Goal: Task Accomplishment & Management: Complete application form

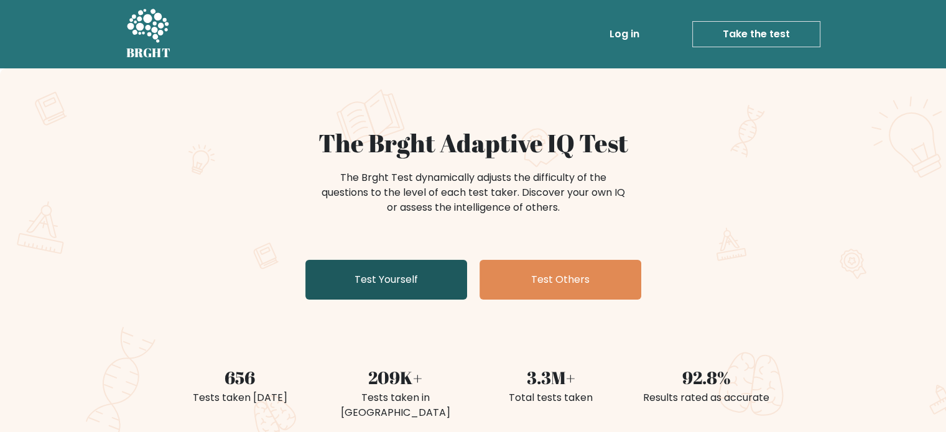
click at [405, 280] on link "Test Yourself" at bounding box center [386, 280] width 162 height 40
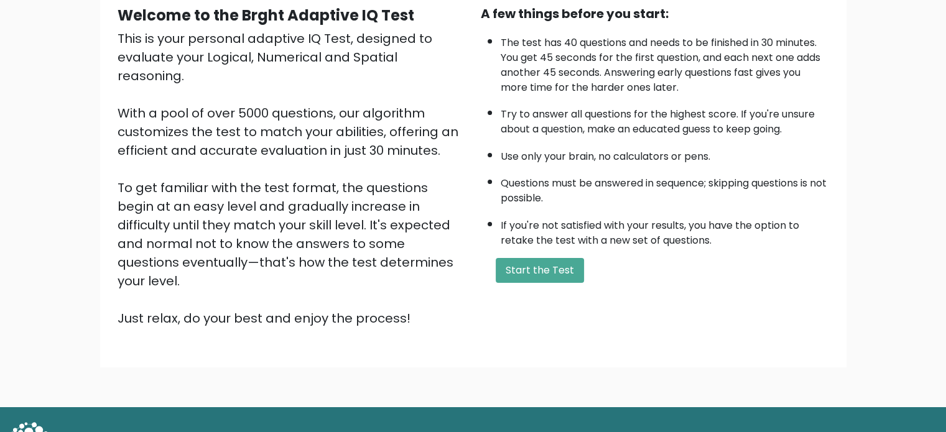
scroll to position [137, 0]
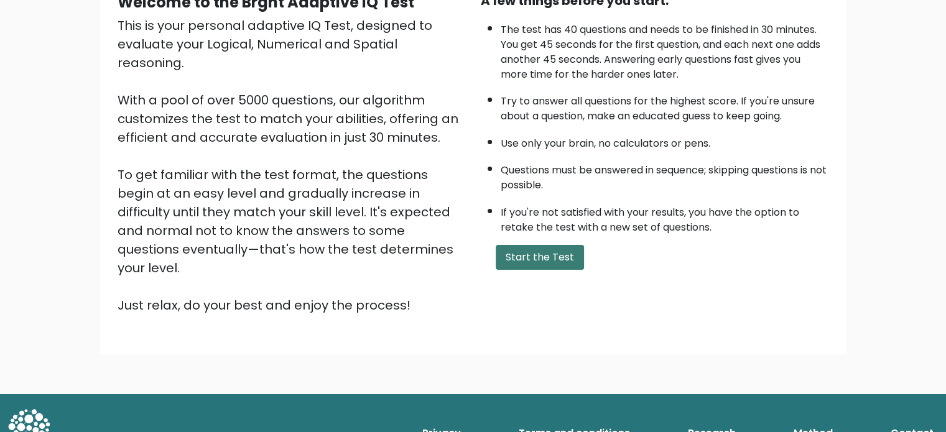
click at [543, 246] on button "Start the Test" at bounding box center [539, 257] width 88 height 25
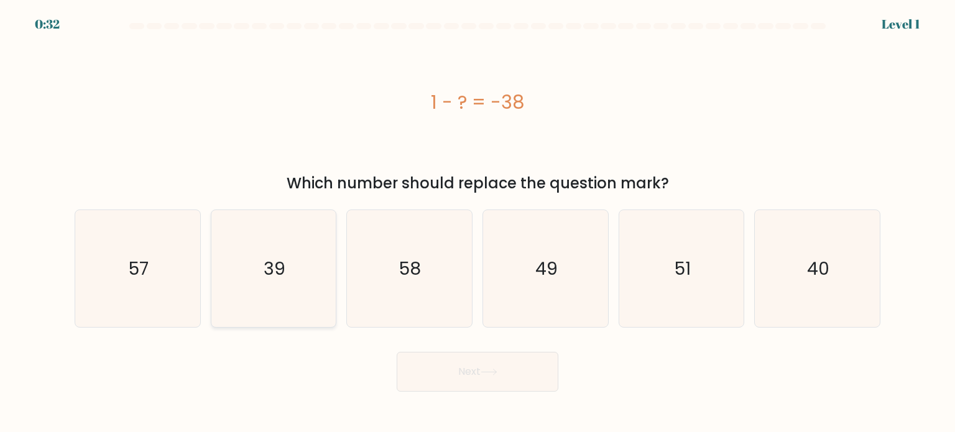
click at [276, 260] on text "39" at bounding box center [275, 268] width 22 height 25
click at [477, 223] on input "b. 39" at bounding box center [477, 219] width 1 height 6
radio input "true"
click at [470, 370] on button "Next" at bounding box center [478, 372] width 162 height 40
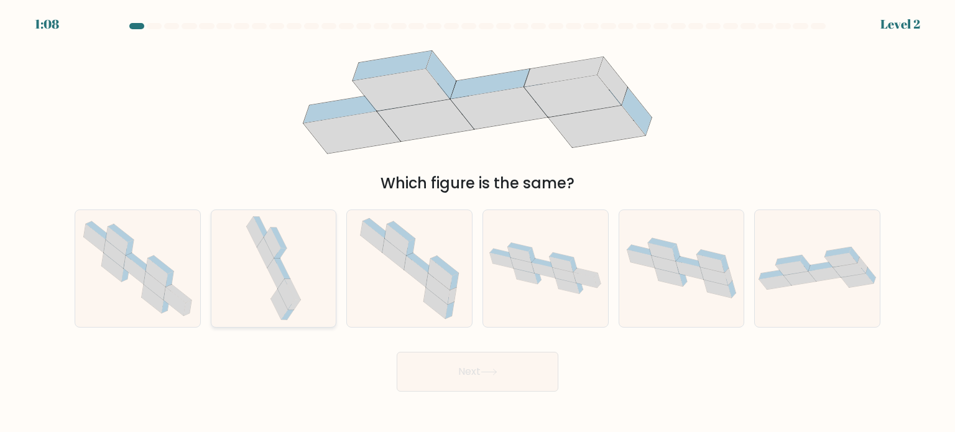
click at [288, 247] on icon at bounding box center [274, 268] width 62 height 117
click at [477, 223] on input "b." at bounding box center [477, 219] width 1 height 6
radio input "true"
click at [486, 377] on button "Next" at bounding box center [478, 372] width 162 height 40
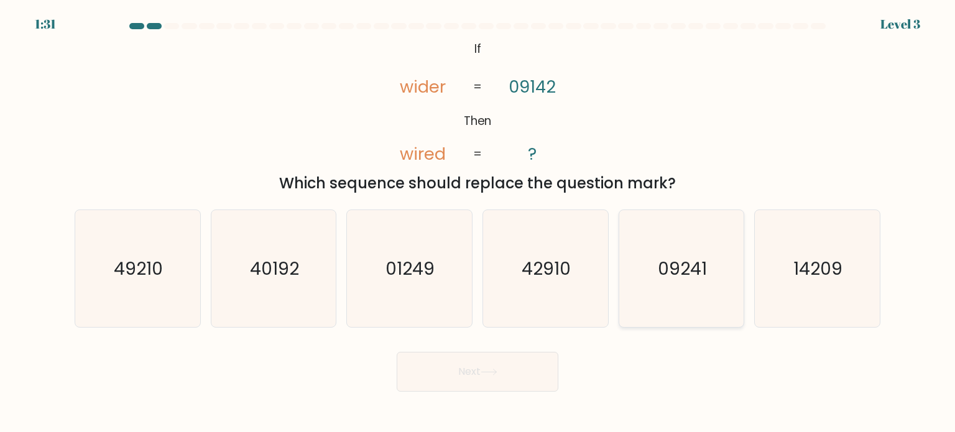
click at [694, 279] on text "09241" at bounding box center [682, 268] width 49 height 25
click at [478, 223] on input "e. 09241" at bounding box center [477, 219] width 1 height 6
radio input "true"
click at [512, 372] on button "Next" at bounding box center [478, 372] width 162 height 40
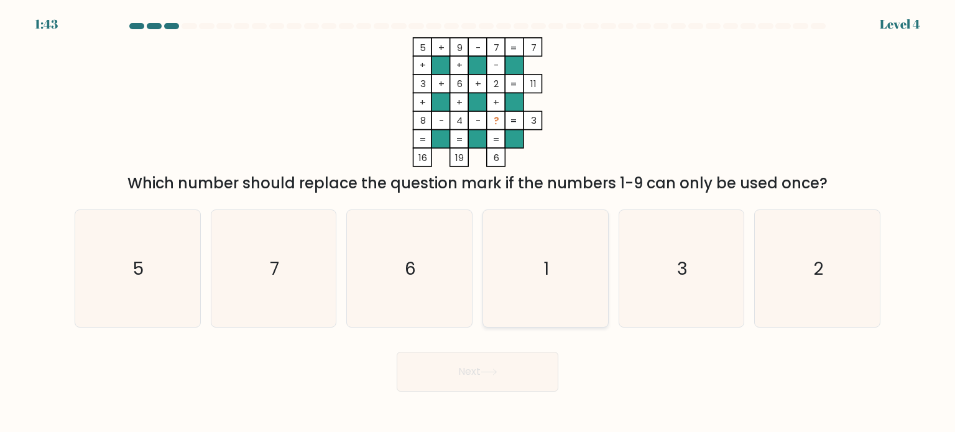
click at [569, 275] on icon "1" at bounding box center [545, 268] width 117 height 117
click at [478, 223] on input "d. 1" at bounding box center [477, 219] width 1 height 6
radio input "true"
click at [530, 376] on button "Next" at bounding box center [478, 372] width 162 height 40
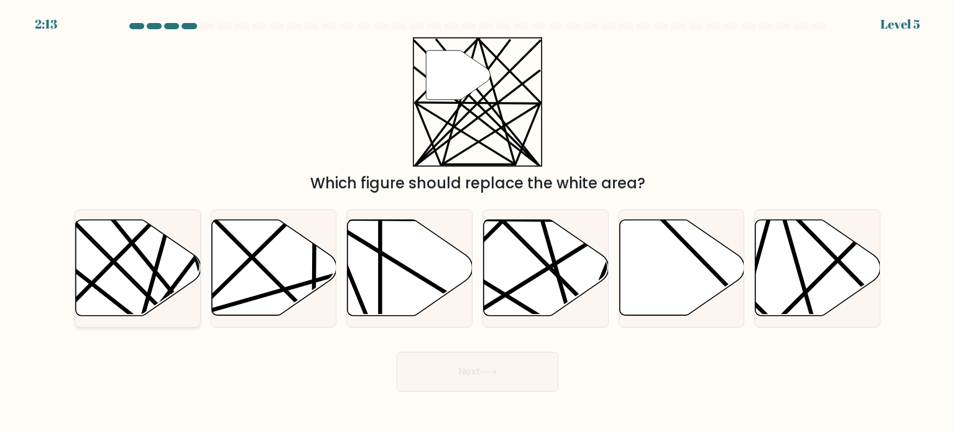
click at [139, 257] on icon at bounding box center [138, 268] width 125 height 96
click at [477, 223] on input "a." at bounding box center [477, 219] width 1 height 6
radio input "true"
click at [500, 380] on button "Next" at bounding box center [478, 372] width 162 height 40
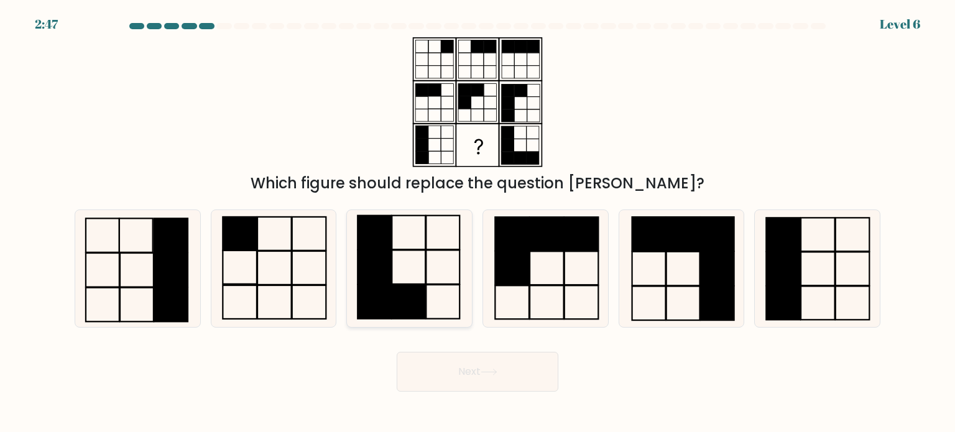
drag, startPoint x: 415, startPoint y: 256, endPoint x: 441, endPoint y: 277, distance: 33.7
click at [413, 257] on icon at bounding box center [409, 268] width 117 height 117
click at [477, 223] on input "c." at bounding box center [477, 219] width 1 height 6
radio input "true"
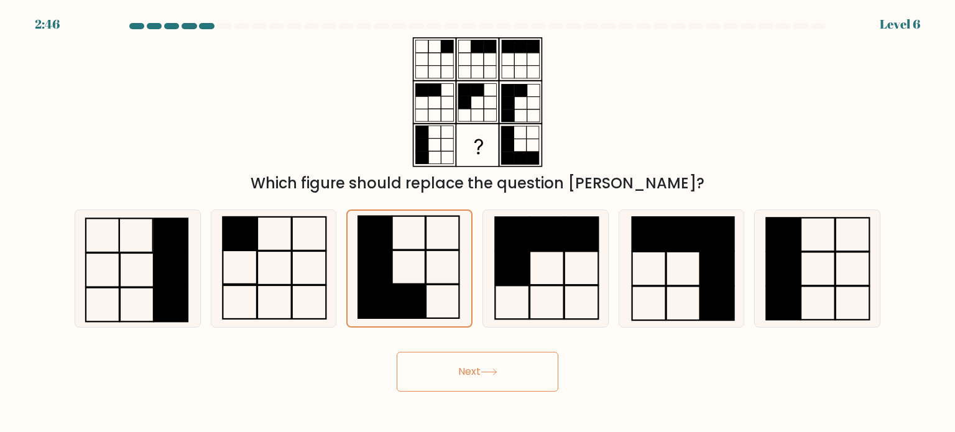
click at [523, 368] on button "Next" at bounding box center [478, 372] width 162 height 40
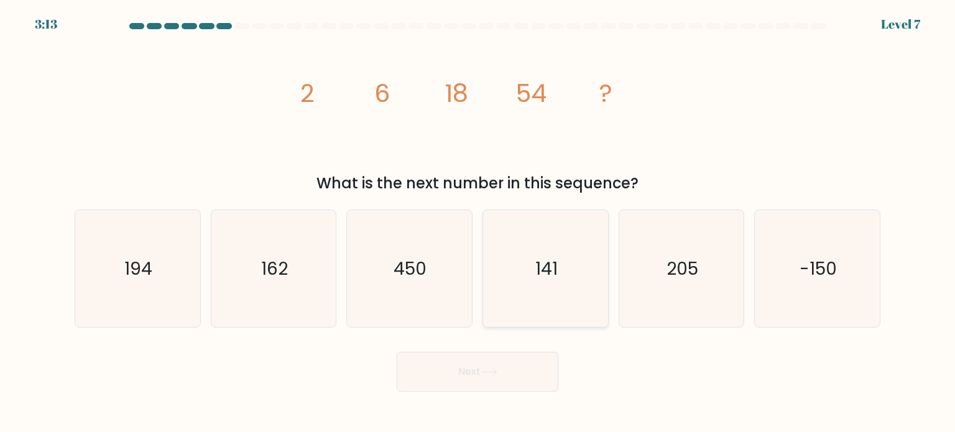
click at [554, 265] on text "141" at bounding box center [546, 268] width 22 height 25
click at [478, 223] on input "d. 141" at bounding box center [477, 219] width 1 height 6
radio input "true"
click at [537, 370] on button "Next" at bounding box center [478, 372] width 162 height 40
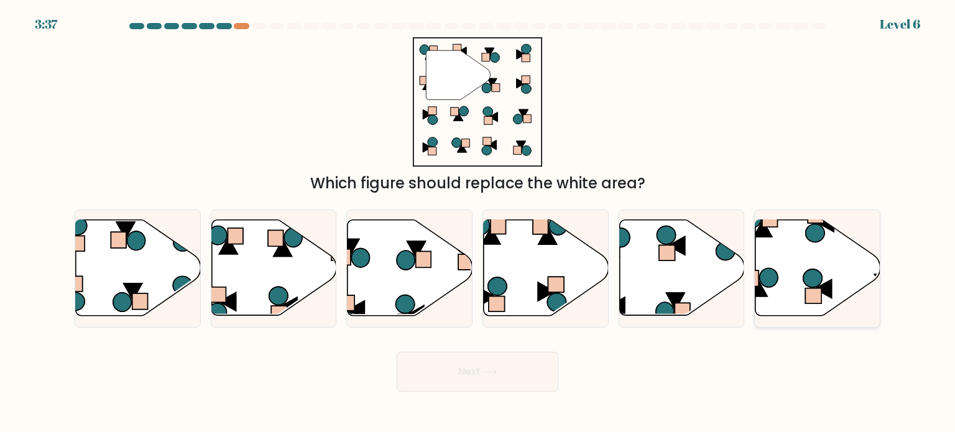
click at [816, 257] on icon at bounding box center [817, 268] width 125 height 96
click at [478, 223] on input "f." at bounding box center [477, 219] width 1 height 6
radio input "true"
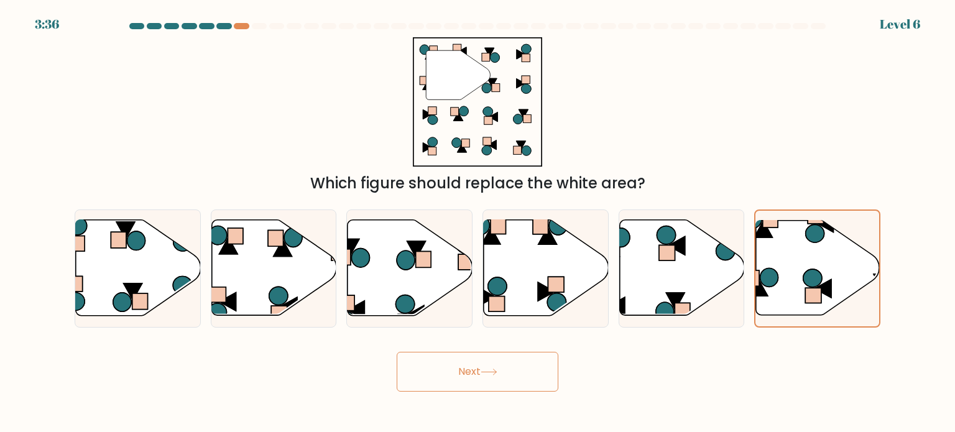
click at [507, 377] on button "Next" at bounding box center [478, 372] width 162 height 40
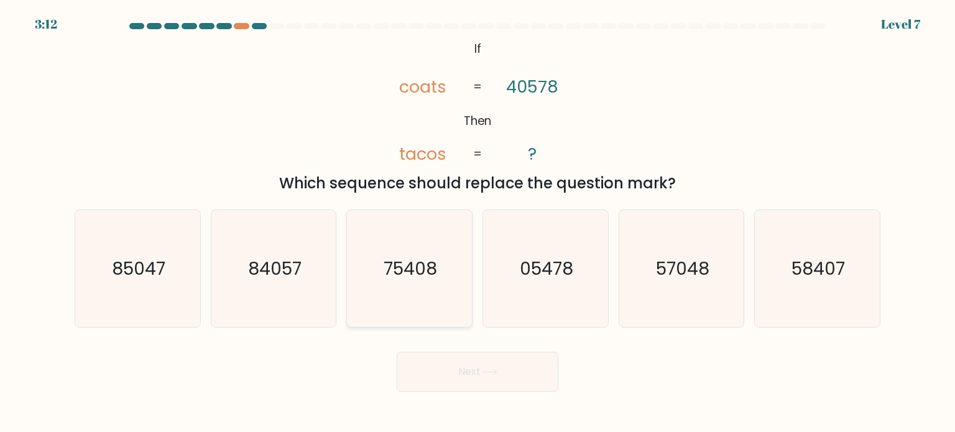
click at [405, 267] on text "75408" at bounding box center [410, 268] width 53 height 25
click at [477, 223] on input "c. 75408" at bounding box center [477, 219] width 1 height 6
radio input "true"
click at [517, 375] on button "Next" at bounding box center [478, 372] width 162 height 40
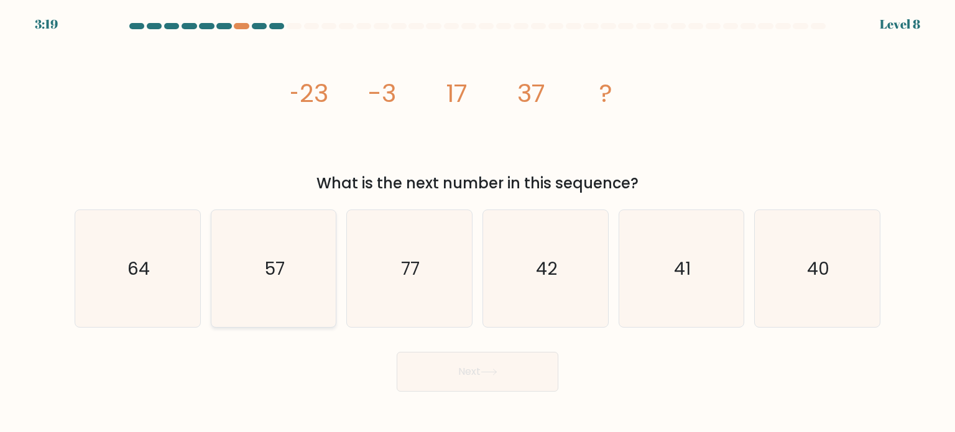
click at [286, 251] on icon "57" at bounding box center [273, 268] width 117 height 117
click at [477, 223] on input "b. 57" at bounding box center [477, 219] width 1 height 6
radio input "true"
click at [486, 377] on button "Next" at bounding box center [478, 372] width 162 height 40
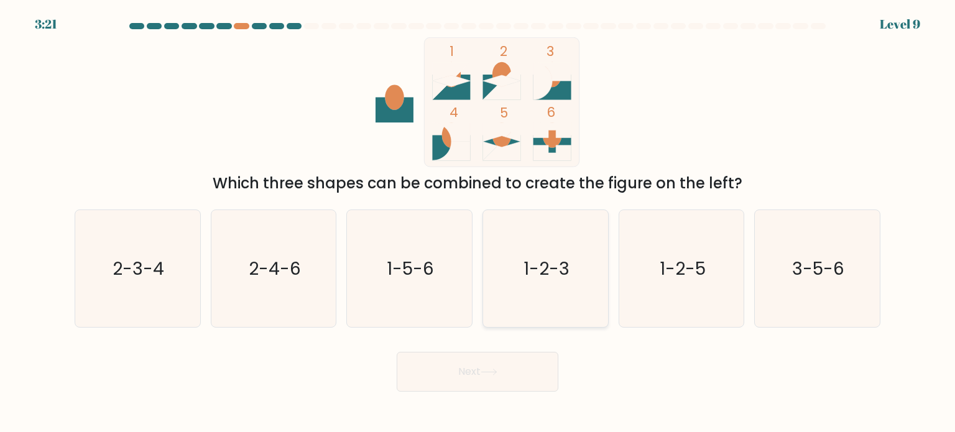
click at [536, 263] on text "1-2-3" at bounding box center [546, 268] width 46 height 25
click at [478, 223] on input "d. 1-2-3" at bounding box center [477, 219] width 1 height 6
radio input "true"
click at [515, 377] on button "Next" at bounding box center [478, 372] width 162 height 40
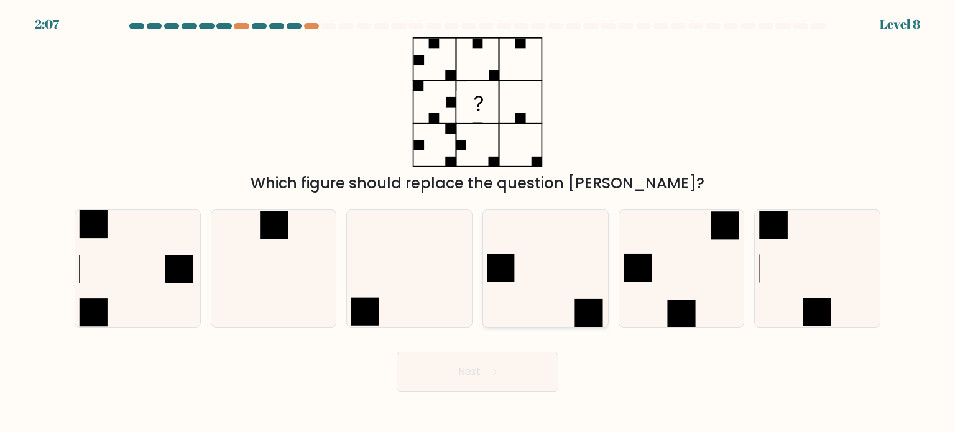
click at [546, 256] on icon at bounding box center [545, 268] width 117 height 117
click at [478, 223] on input "d." at bounding box center [477, 219] width 1 height 6
radio input "true"
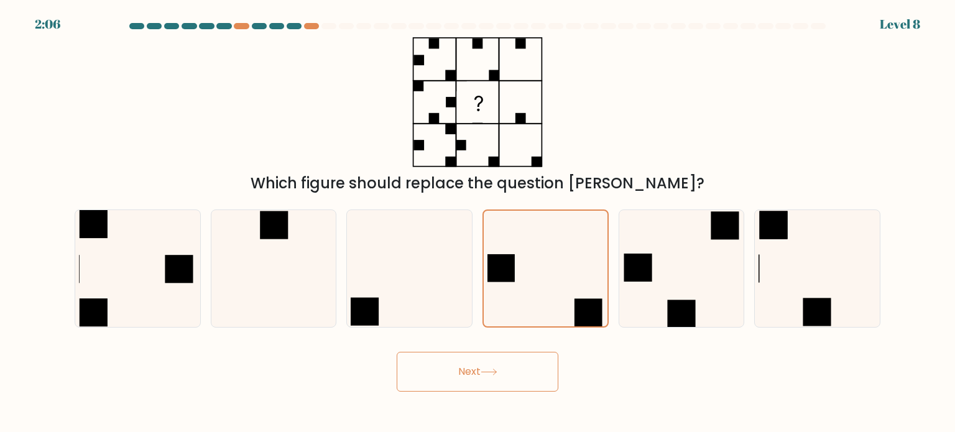
click at [495, 378] on button "Next" at bounding box center [478, 372] width 162 height 40
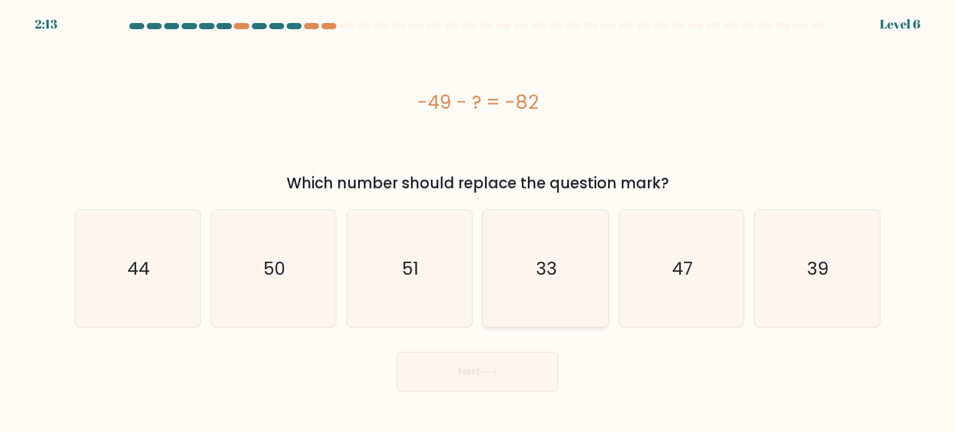
click at [548, 256] on icon "33" at bounding box center [545, 268] width 117 height 117
click at [478, 223] on input "d. 33" at bounding box center [477, 219] width 1 height 6
radio input "true"
click at [498, 377] on button "Next" at bounding box center [478, 372] width 162 height 40
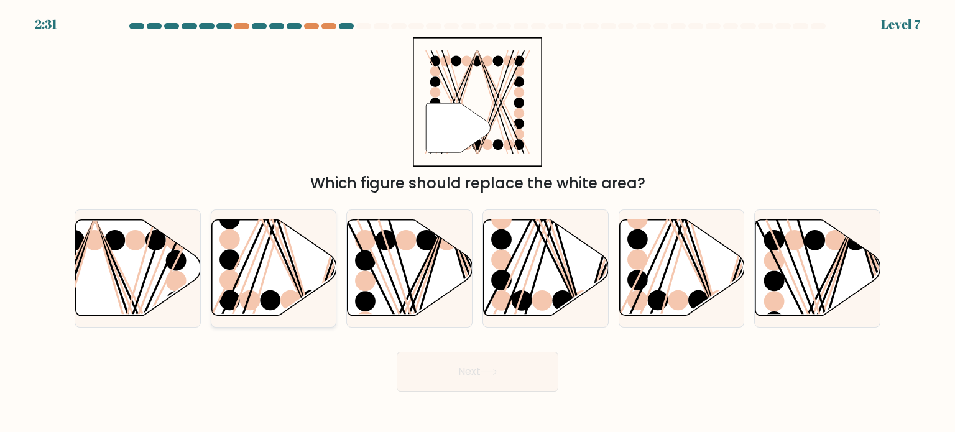
click at [290, 260] on icon at bounding box center [273, 268] width 125 height 96
click at [477, 223] on input "b." at bounding box center [477, 219] width 1 height 6
radio input "true"
click at [500, 367] on button "Next" at bounding box center [478, 372] width 162 height 40
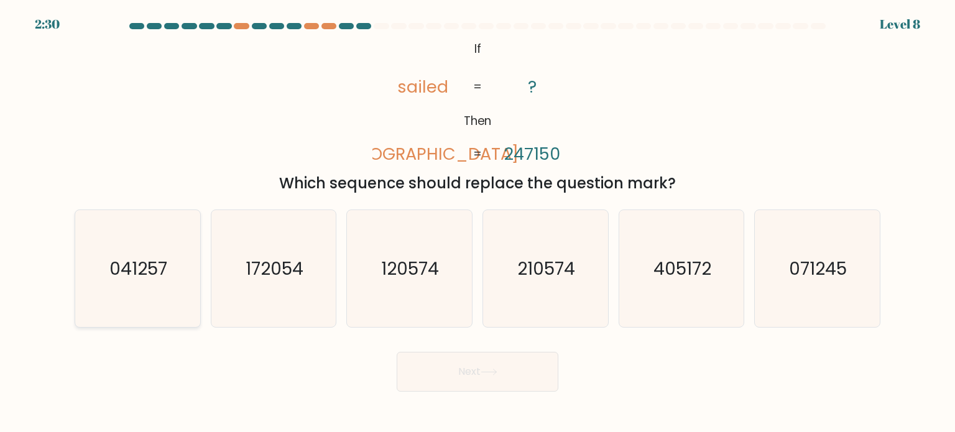
click at [151, 261] on text "041257" at bounding box center [139, 268] width 58 height 25
click at [477, 223] on input "a. 041257" at bounding box center [477, 219] width 1 height 6
radio input "true"
click at [519, 368] on button "Next" at bounding box center [478, 372] width 162 height 40
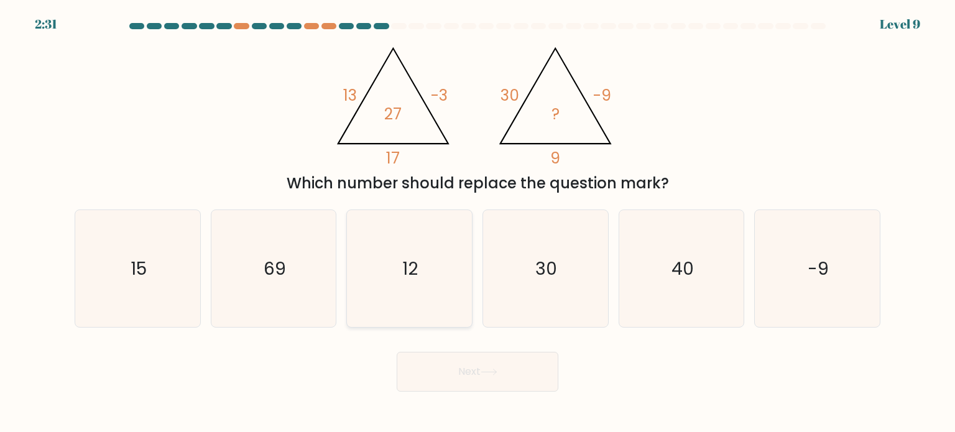
click at [405, 252] on icon "12" at bounding box center [409, 268] width 117 height 117
click at [477, 223] on input "c. 12" at bounding box center [477, 219] width 1 height 6
radio input "true"
click at [492, 376] on button "Next" at bounding box center [478, 372] width 162 height 40
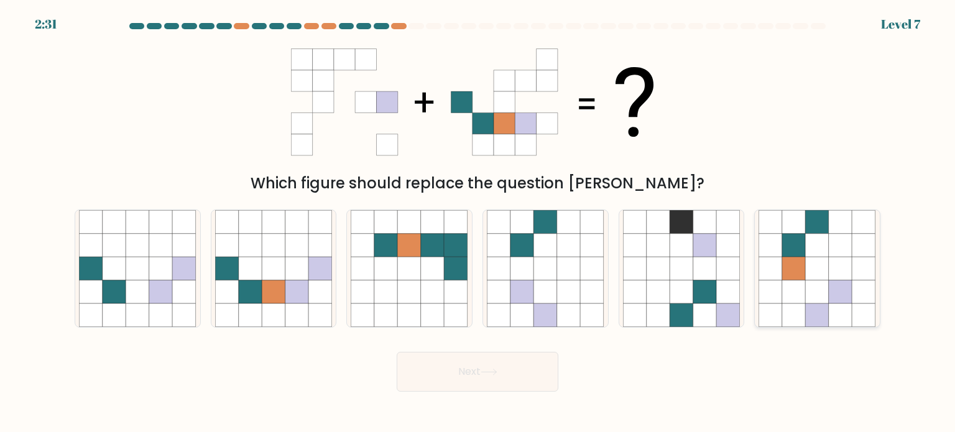
click at [831, 270] on icon at bounding box center [841, 269] width 24 height 24
click at [478, 223] on input "f." at bounding box center [477, 219] width 1 height 6
radio input "true"
click at [487, 375] on icon at bounding box center [489, 372] width 17 height 7
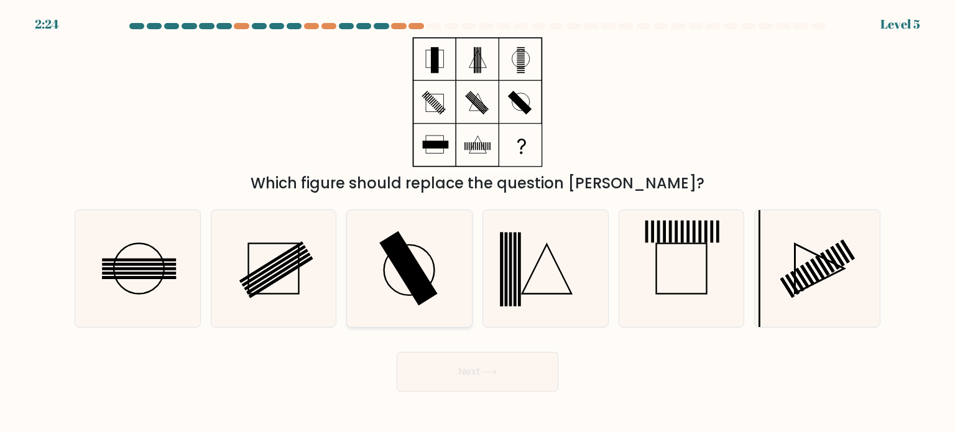
click at [435, 258] on icon at bounding box center [409, 268] width 117 height 117
click at [477, 223] on input "c." at bounding box center [477, 219] width 1 height 6
radio input "true"
click at [144, 258] on rect at bounding box center [139, 259] width 74 height 3
click at [477, 223] on input "a." at bounding box center [477, 219] width 1 height 6
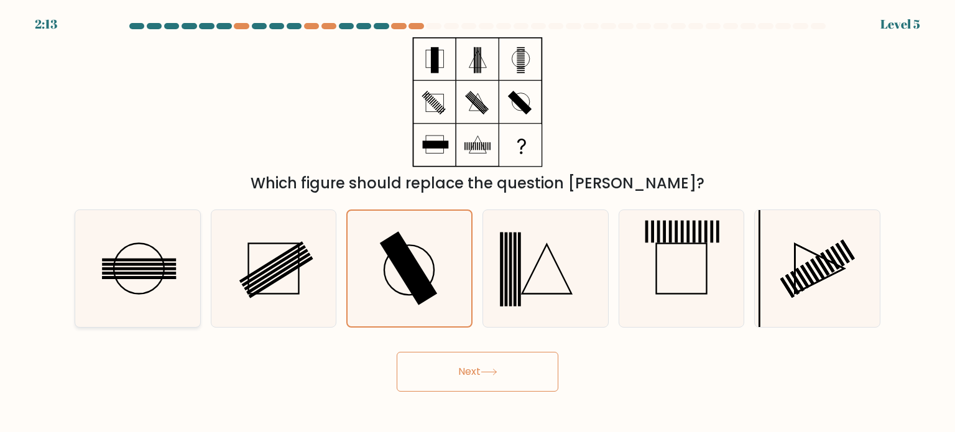
radio input "true"
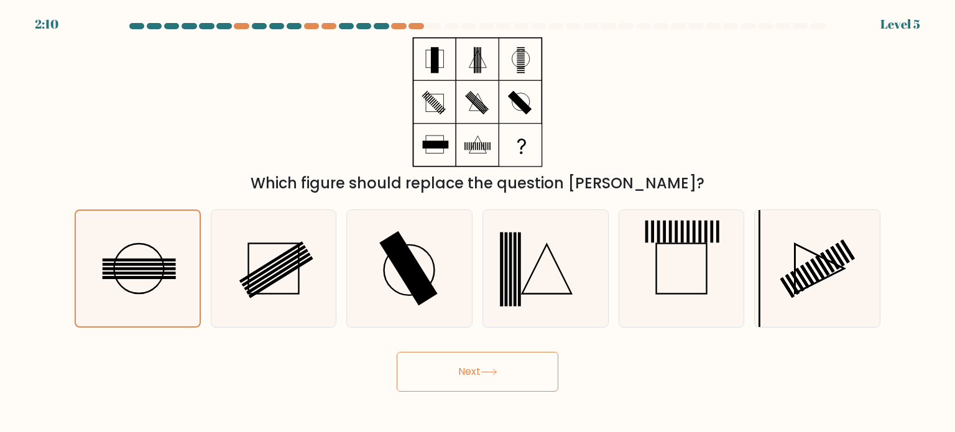
click at [487, 380] on button "Next" at bounding box center [478, 372] width 162 height 40
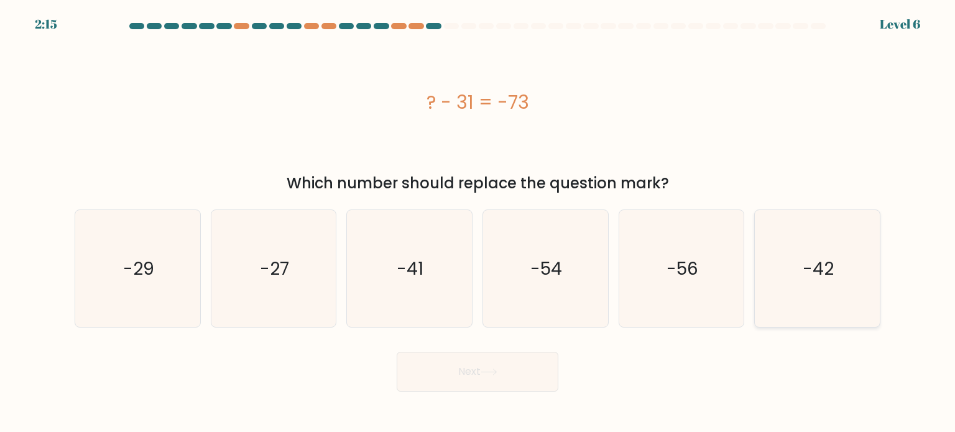
click at [817, 279] on text "-42" at bounding box center [818, 268] width 31 height 25
click at [478, 223] on input "f. -42" at bounding box center [477, 219] width 1 height 6
radio input "true"
click at [530, 362] on button "Next" at bounding box center [478, 372] width 162 height 40
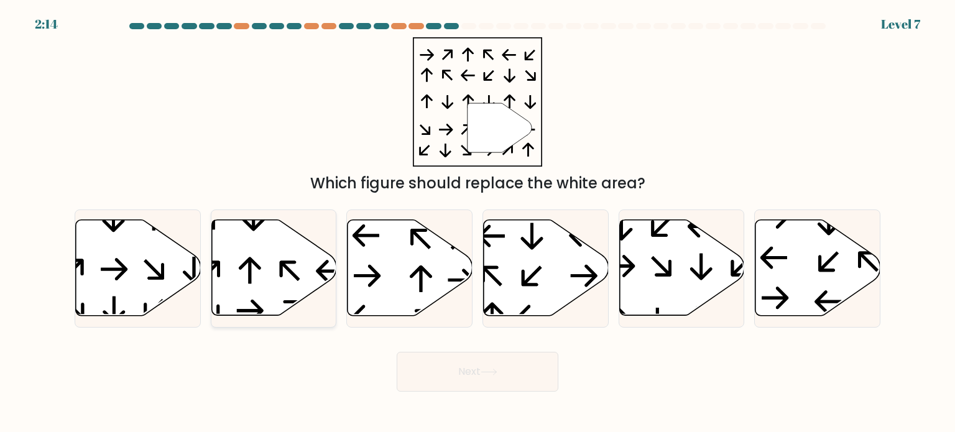
click at [262, 261] on icon at bounding box center [273, 268] width 125 height 96
click at [477, 223] on input "b." at bounding box center [477, 219] width 1 height 6
radio input "true"
click at [506, 371] on button "Next" at bounding box center [478, 372] width 162 height 40
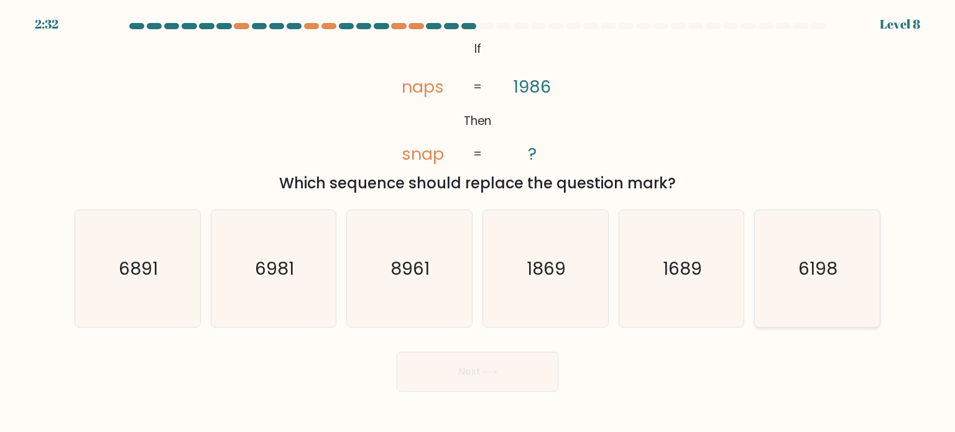
click at [827, 287] on icon "6198" at bounding box center [816, 268] width 117 height 117
click at [478, 223] on input "f. 6198" at bounding box center [477, 219] width 1 height 6
radio input "true"
click at [533, 377] on button "Next" at bounding box center [478, 372] width 162 height 40
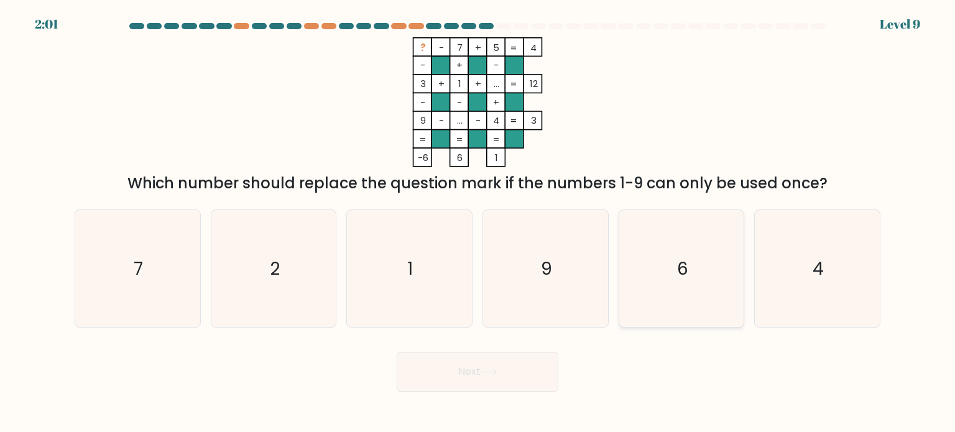
click at [694, 278] on icon "6" at bounding box center [681, 268] width 117 height 117
click at [478, 223] on input "e. 6" at bounding box center [477, 219] width 1 height 6
radio input "true"
click at [502, 376] on button "Next" at bounding box center [478, 372] width 162 height 40
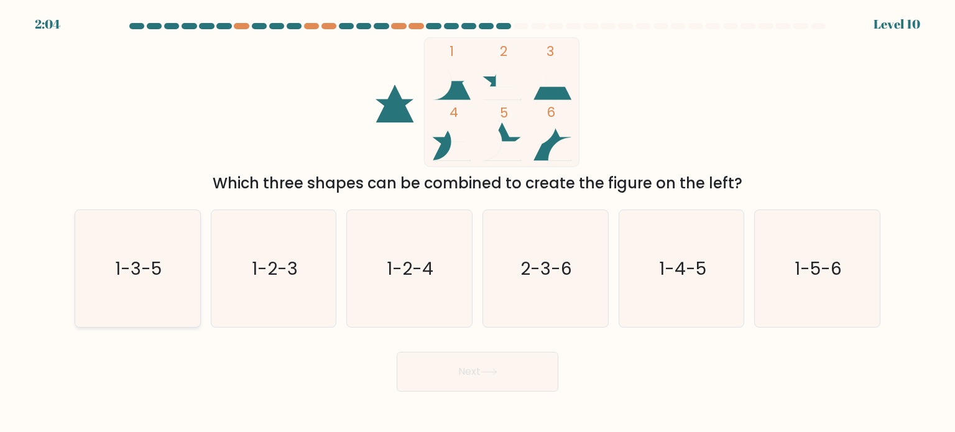
click at [139, 261] on text "1-3-5" at bounding box center [139, 268] width 47 height 25
click at [477, 223] on input "a. 1-3-5" at bounding box center [477, 219] width 1 height 6
radio input "true"
click at [507, 371] on button "Next" at bounding box center [478, 372] width 162 height 40
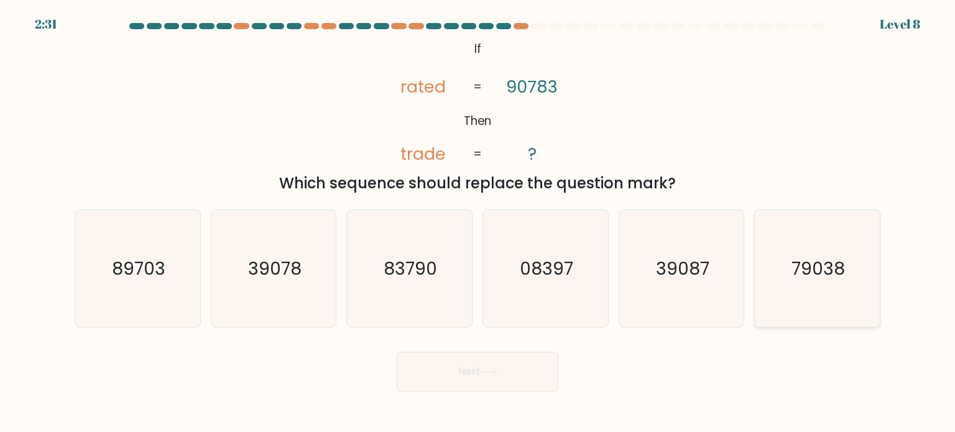
click at [820, 260] on text "79038" at bounding box center [817, 268] width 53 height 25
click at [478, 223] on input "f. 79038" at bounding box center [477, 219] width 1 height 6
radio input "true"
click at [525, 369] on button "Next" at bounding box center [478, 372] width 162 height 40
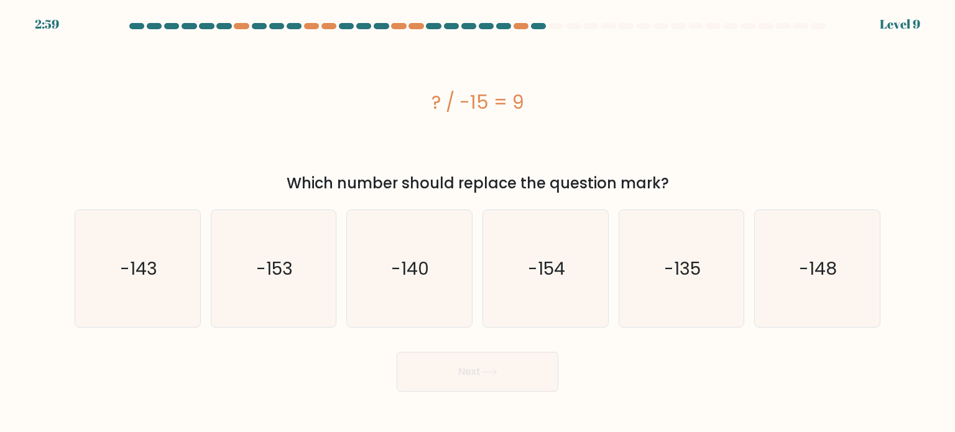
drag, startPoint x: 535, startPoint y: 105, endPoint x: 532, endPoint y: 28, distance: 77.1
click at [423, 104] on div "? / -15 = 9" at bounding box center [478, 102] width 806 height 28
copy div "? / -15 = 9"
click at [689, 278] on text "-135" at bounding box center [682, 268] width 37 height 25
click at [478, 223] on input "e. -135" at bounding box center [477, 219] width 1 height 6
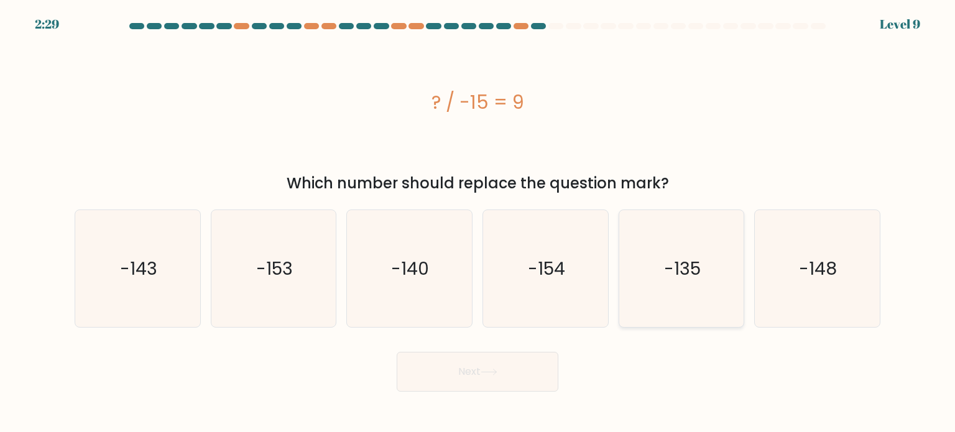
radio input "true"
click at [507, 372] on button "Next" at bounding box center [478, 372] width 162 height 40
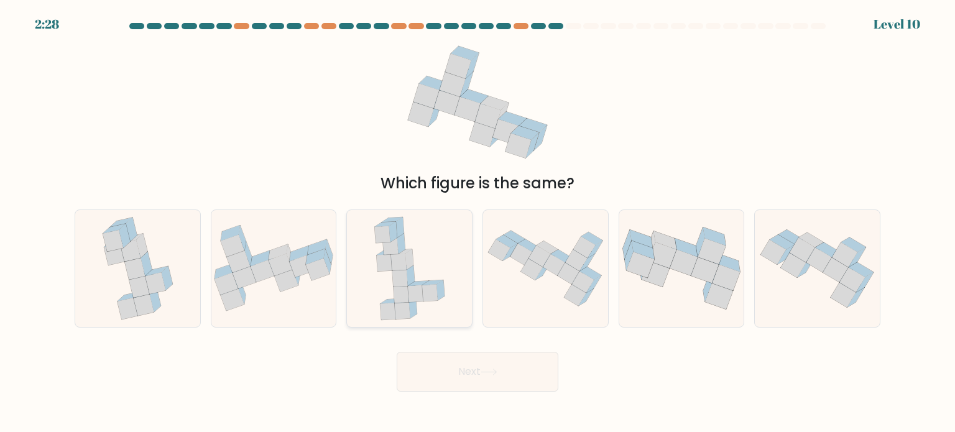
click at [440, 244] on icon at bounding box center [409, 268] width 83 height 117
click at [477, 223] on input "c." at bounding box center [477, 219] width 1 height 6
radio input "true"
click at [507, 370] on button "Next" at bounding box center [478, 372] width 162 height 40
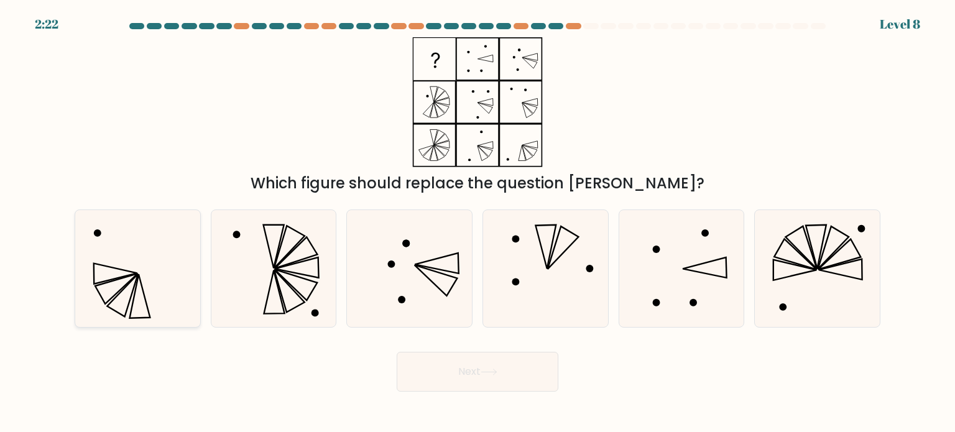
click at [162, 248] on icon at bounding box center [137, 268] width 117 height 117
click at [477, 223] on input "a." at bounding box center [477, 219] width 1 height 6
radio input "true"
click at [502, 373] on button "Next" at bounding box center [478, 372] width 162 height 40
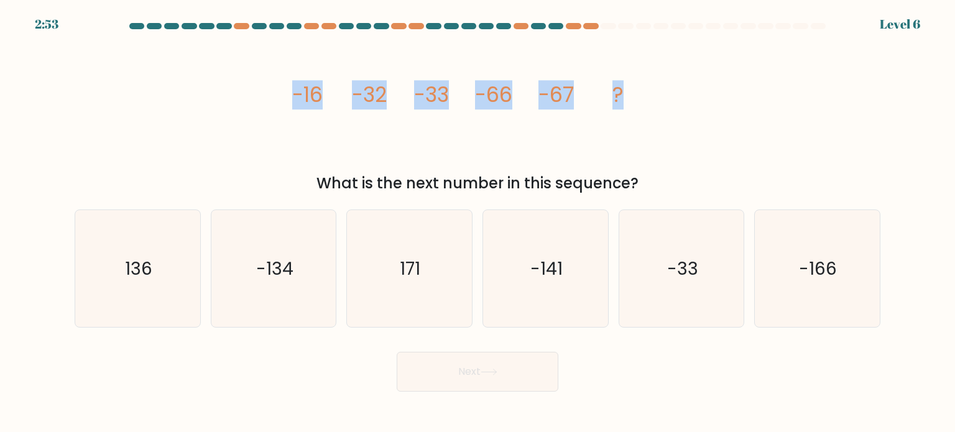
drag, startPoint x: 266, startPoint y: 92, endPoint x: 648, endPoint y: 111, distance: 382.8
click at [648, 111] on div "image/svg+xml -16 -32 -33 -66 -67 ? What is the next number in this sequence?" at bounding box center [477, 115] width 821 height 157
copy g "-16 -32 -33 -66 -67 ?"
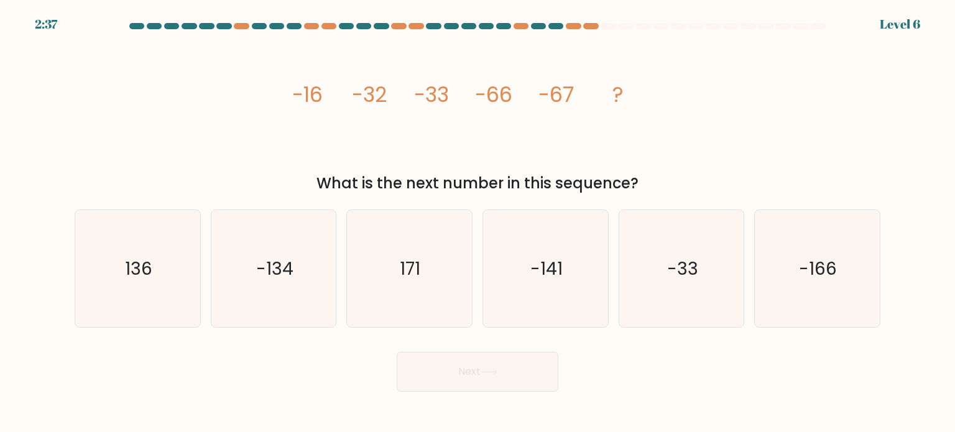
drag, startPoint x: 765, startPoint y: 357, endPoint x: 756, endPoint y: 369, distance: 14.7
click at [765, 358] on div "Next" at bounding box center [477, 367] width 821 height 49
click at [294, 273] on icon "-134" at bounding box center [273, 268] width 117 height 117
click at [477, 223] on input "b. -134" at bounding box center [477, 219] width 1 height 6
radio input "true"
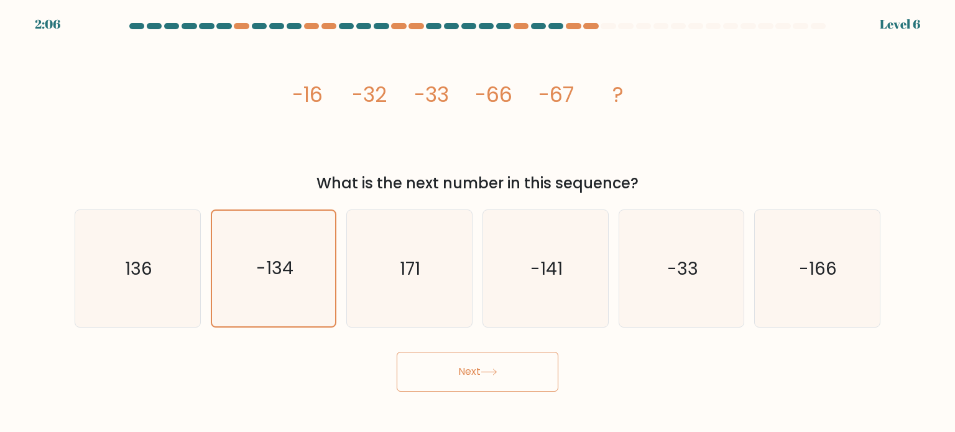
click at [522, 370] on button "Next" at bounding box center [478, 372] width 162 height 40
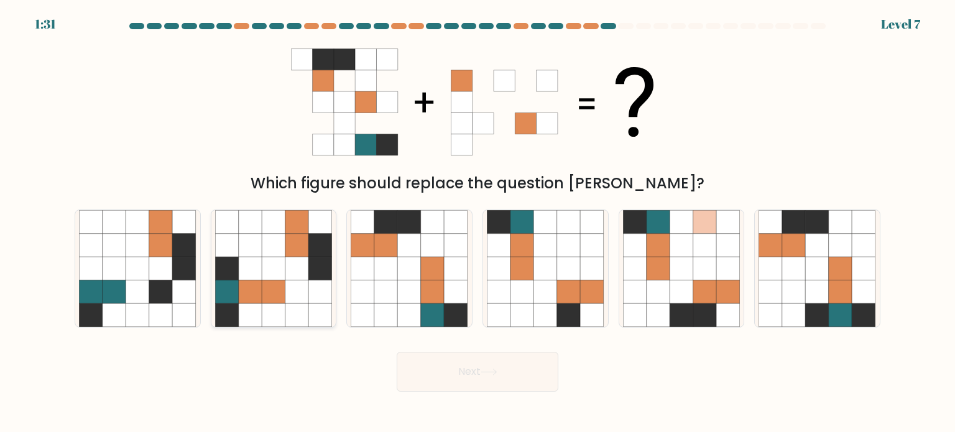
click at [264, 243] on icon at bounding box center [274, 245] width 24 height 24
click at [477, 223] on input "b." at bounding box center [477, 219] width 1 height 6
radio input "true"
click at [479, 371] on button "Next" at bounding box center [478, 372] width 162 height 40
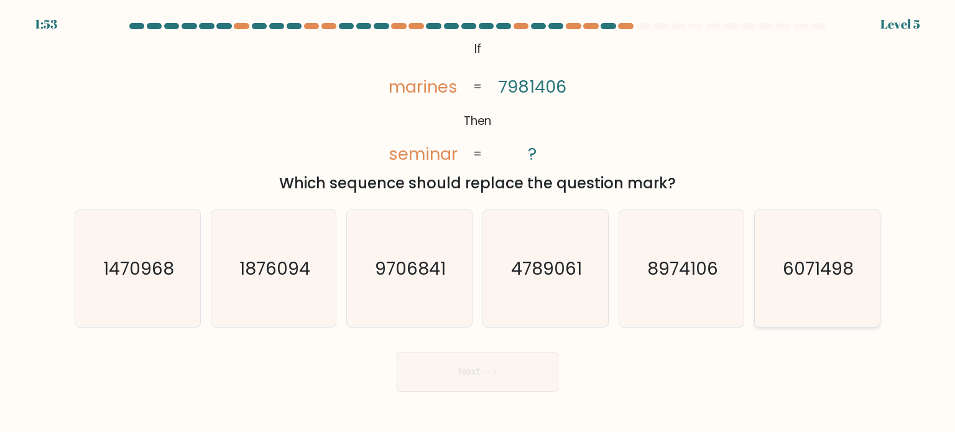
click at [811, 274] on text "6071498" at bounding box center [818, 268] width 71 height 25
click at [478, 223] on input "f. 6071498" at bounding box center [477, 219] width 1 height 6
radio input "true"
click at [502, 374] on button "Next" at bounding box center [478, 372] width 162 height 40
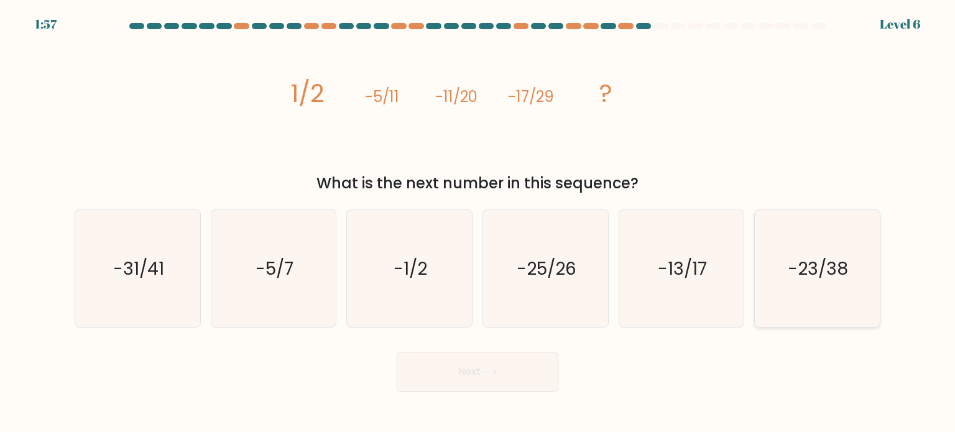
click at [826, 255] on icon "-23/38" at bounding box center [816, 268] width 117 height 117
click at [478, 223] on input "f. -23/38" at bounding box center [477, 219] width 1 height 6
radio input "true"
click at [497, 375] on icon at bounding box center [489, 372] width 17 height 7
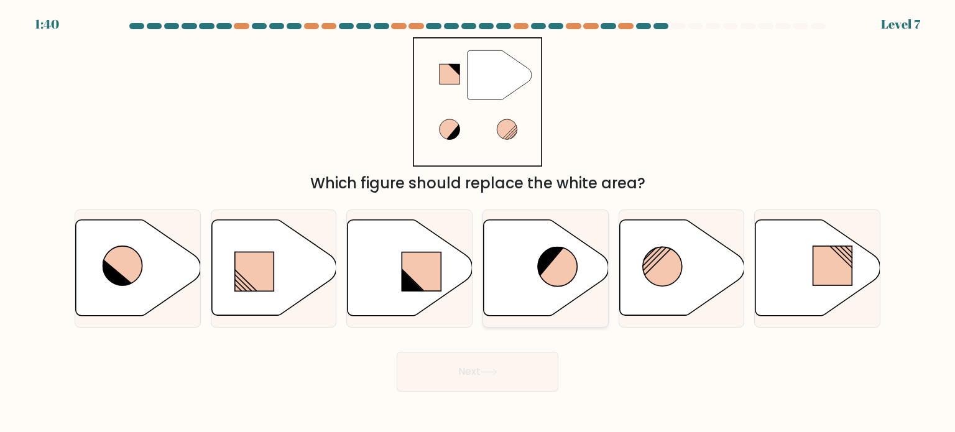
click at [548, 265] on icon at bounding box center [549, 262] width 29 height 31
click at [478, 223] on input "d." at bounding box center [477, 219] width 1 height 6
radio input "true"
click at [500, 371] on button "Next" at bounding box center [478, 372] width 162 height 40
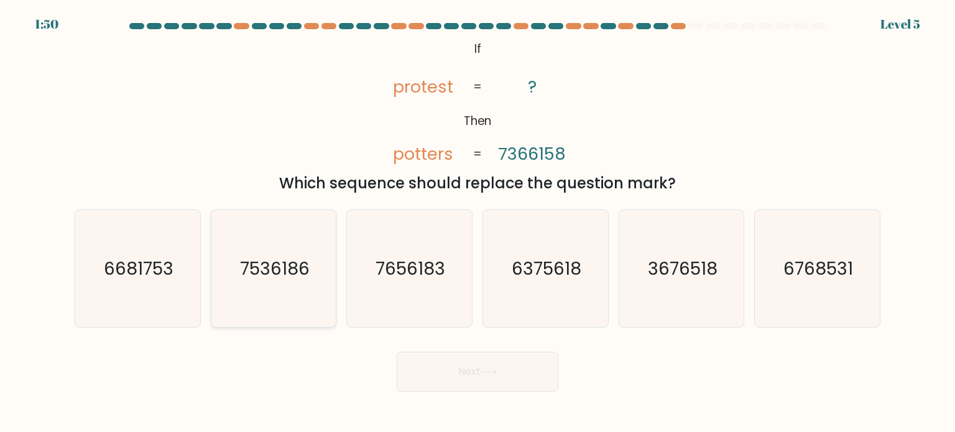
click at [267, 279] on text "7536186" at bounding box center [275, 268] width 70 height 25
click at [477, 223] on input "b. 7536186" at bounding box center [477, 219] width 1 height 6
radio input "true"
click at [524, 373] on button "Next" at bounding box center [478, 372] width 162 height 40
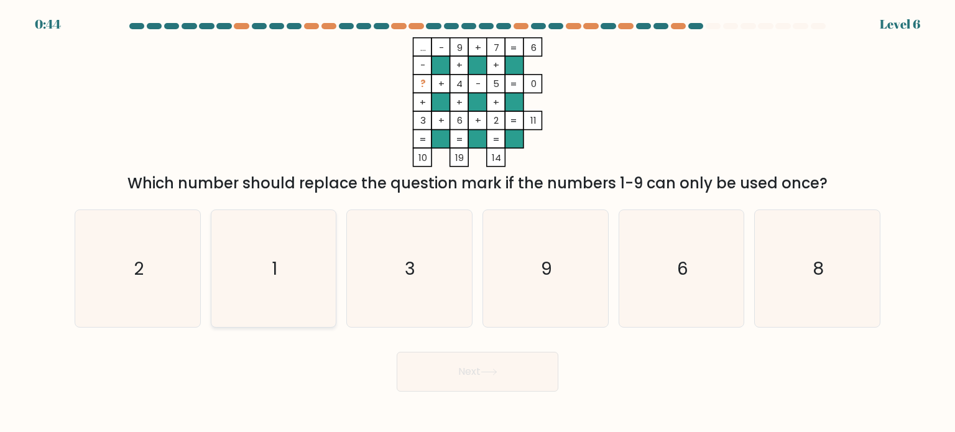
drag, startPoint x: 279, startPoint y: 265, endPoint x: 361, endPoint y: 325, distance: 102.0
click at [279, 265] on icon "1" at bounding box center [273, 268] width 117 height 117
click at [477, 223] on input "b. 1" at bounding box center [477, 219] width 1 height 6
radio input "true"
click at [489, 372] on icon at bounding box center [489, 372] width 17 height 7
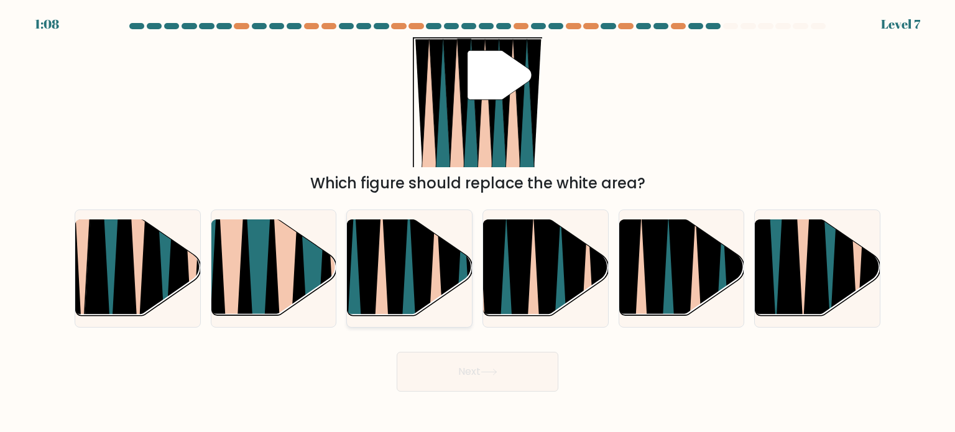
click at [418, 277] on icon at bounding box center [423, 322] width 27 height 249
click at [477, 223] on input "c." at bounding box center [477, 219] width 1 height 6
radio input "true"
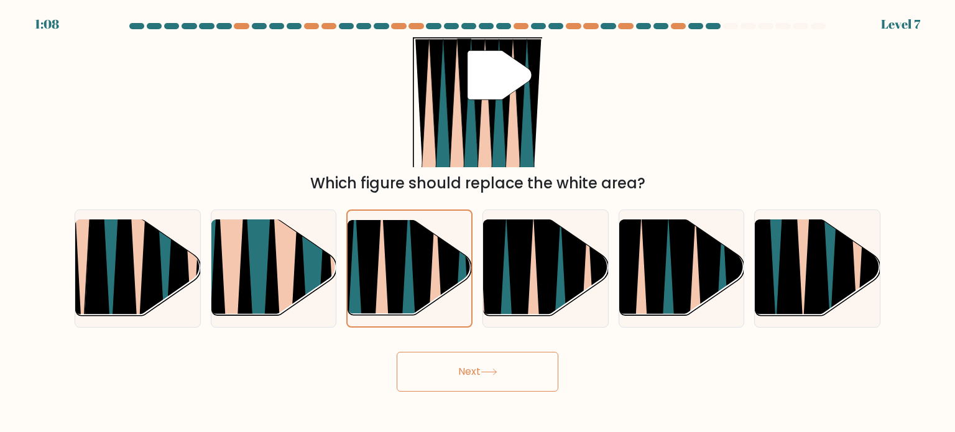
click at [502, 370] on button "Next" at bounding box center [478, 372] width 162 height 40
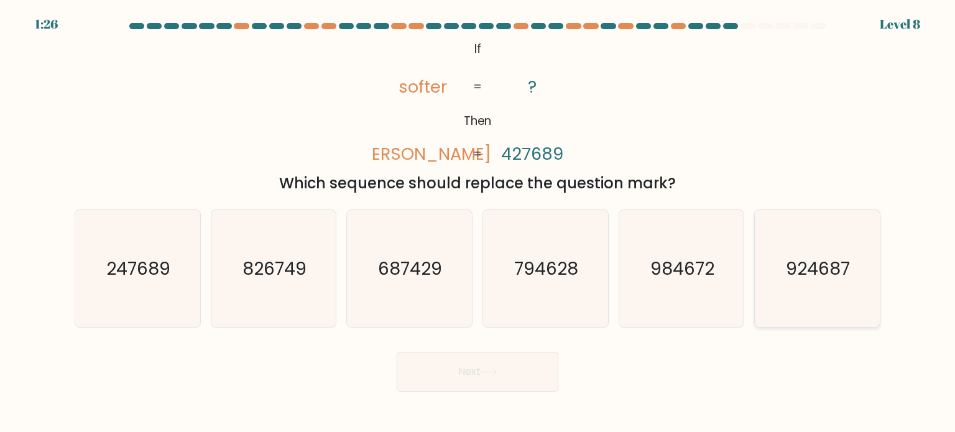
click at [798, 263] on text "924687" at bounding box center [818, 268] width 64 height 25
click at [478, 223] on input "f. 924687" at bounding box center [477, 219] width 1 height 6
radio input "true"
click at [511, 368] on button "Next" at bounding box center [478, 372] width 162 height 40
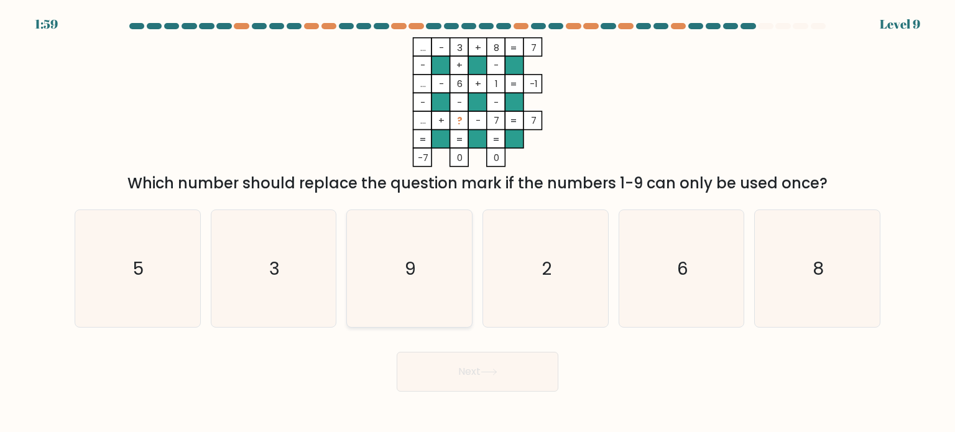
drag, startPoint x: 427, startPoint y: 242, endPoint x: 448, endPoint y: 280, distance: 43.7
click at [426, 242] on icon "9" at bounding box center [409, 268] width 117 height 117
click at [477, 223] on input "c. 9" at bounding box center [477, 219] width 1 height 6
radio input "true"
drag, startPoint x: 479, startPoint y: 366, endPoint x: 482, endPoint y: 355, distance: 11.0
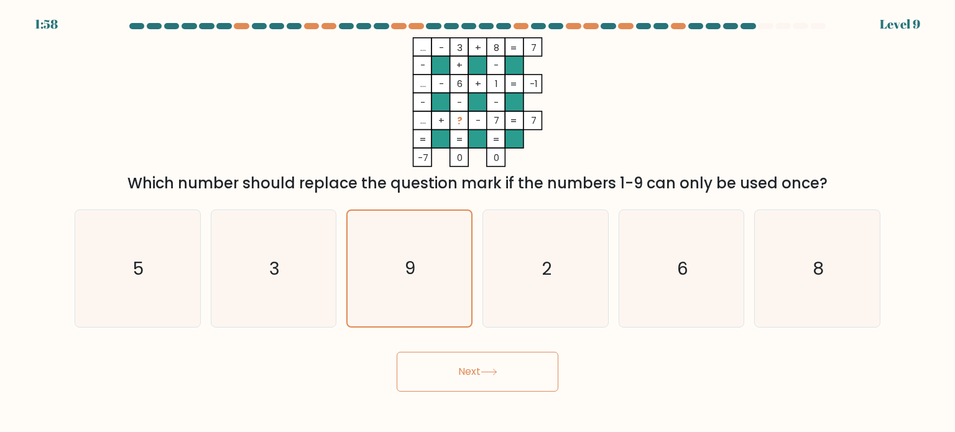
click at [480, 363] on button "Next" at bounding box center [478, 372] width 162 height 40
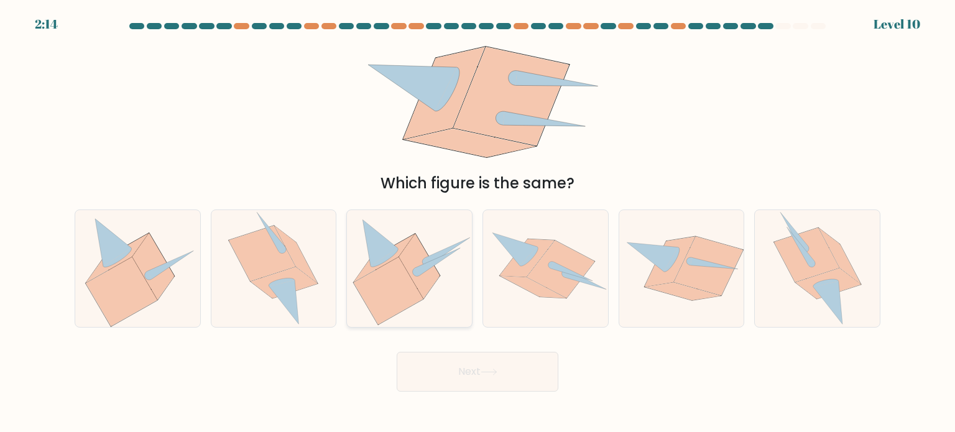
click at [418, 252] on icon at bounding box center [419, 266] width 40 height 65
click at [477, 223] on input "c." at bounding box center [477, 219] width 1 height 6
radio input "true"
click at [485, 377] on button "Next" at bounding box center [478, 372] width 162 height 40
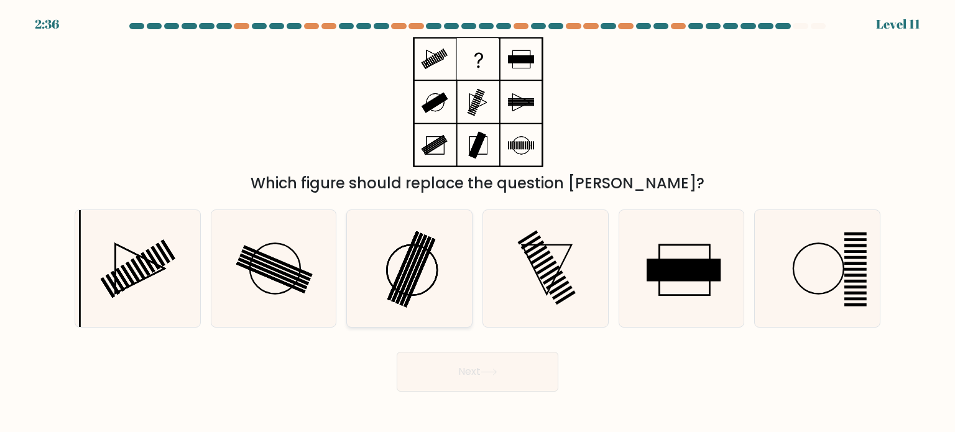
drag, startPoint x: 288, startPoint y: 258, endPoint x: 359, endPoint y: 288, distance: 76.6
click at [290, 258] on icon at bounding box center [273, 268] width 117 height 117
click at [477, 223] on input "b." at bounding box center [477, 219] width 1 height 6
radio input "true"
click at [548, 367] on button "Next" at bounding box center [478, 372] width 162 height 40
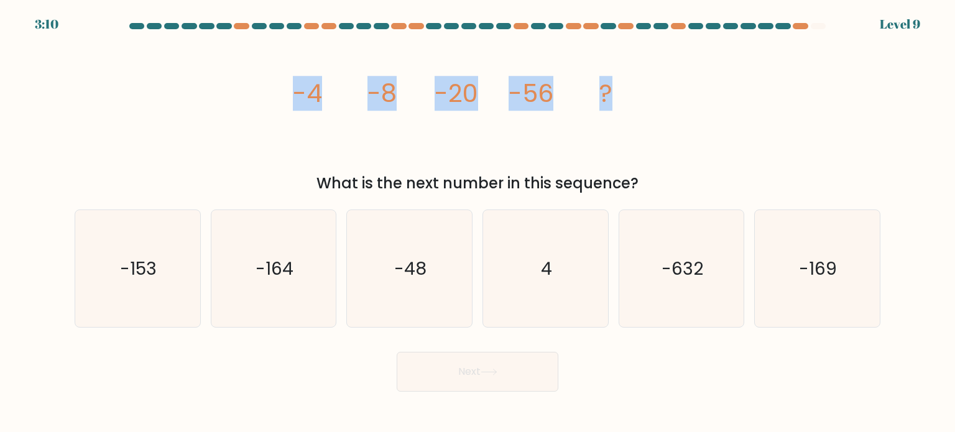
drag, startPoint x: 633, startPoint y: 90, endPoint x: 287, endPoint y: 105, distance: 347.2
click at [287, 105] on div "image/svg+xml -4 -8 -20 -56 ? What is the next number in this sequence?" at bounding box center [477, 115] width 821 height 157
copy g "-4 -8 -20 -56 ?"
click at [814, 160] on div "image/svg+xml -4 -8 -20 -56 ? What is the next number in this sequence?" at bounding box center [477, 115] width 821 height 157
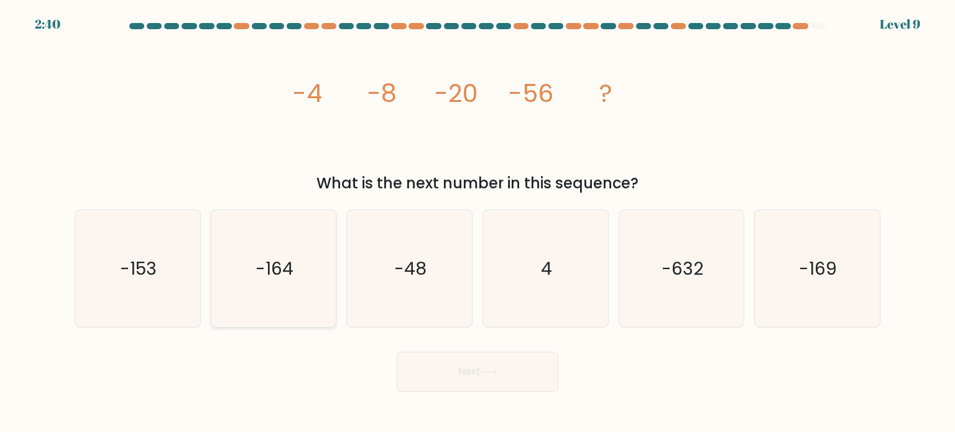
click at [275, 274] on text "-164" at bounding box center [275, 268] width 38 height 25
click at [477, 223] on input "b. -164" at bounding box center [477, 219] width 1 height 6
radio input "true"
click at [479, 371] on button "Next" at bounding box center [478, 372] width 162 height 40
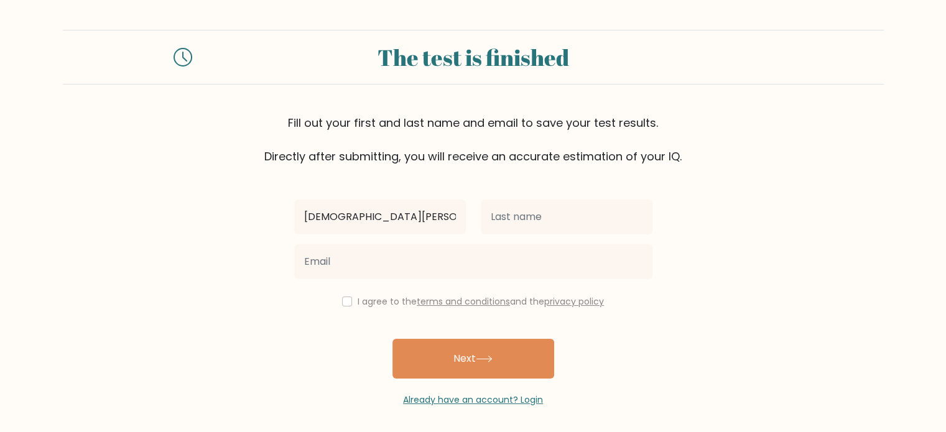
type input "[DEMOGRAPHIC_DATA][PERSON_NAME]"
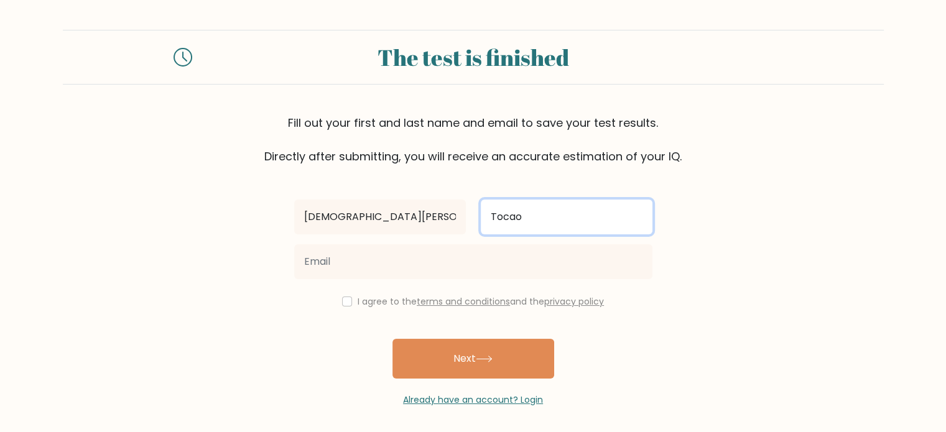
type input "Tocao"
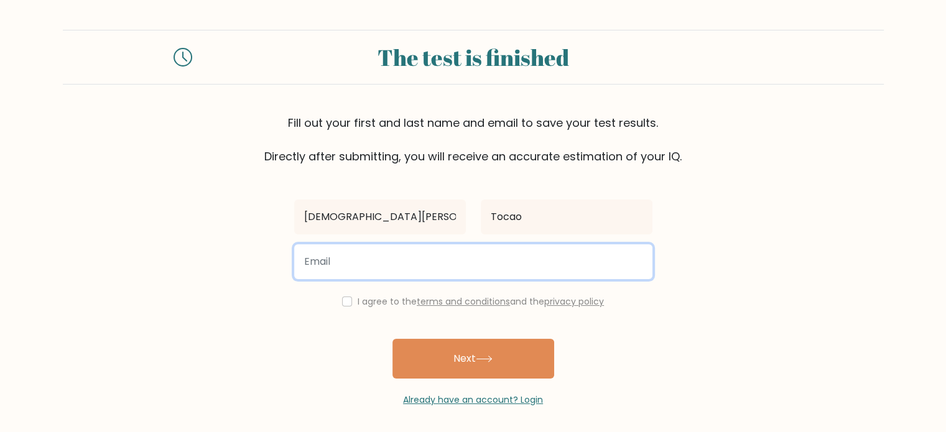
type input "K"
type input "[EMAIL_ADDRESS][DOMAIN_NAME]"
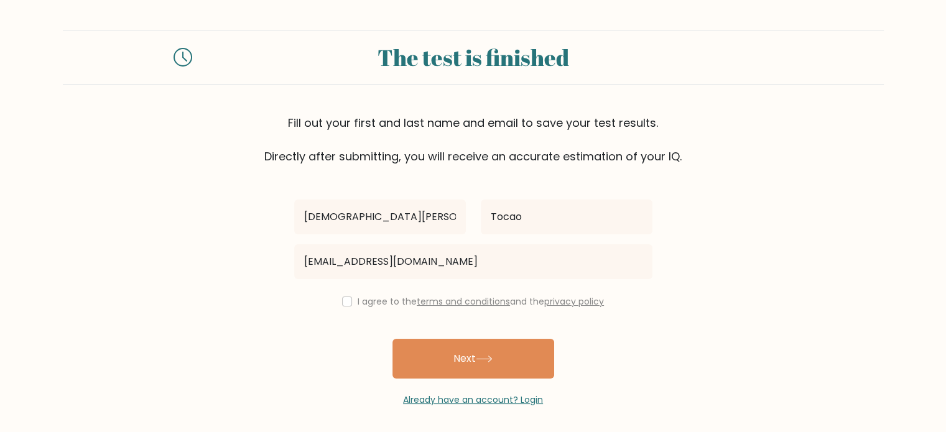
drag, startPoint x: 235, startPoint y: 315, endPoint x: 244, endPoint y: 318, distance: 9.8
click at [236, 315] on form "The test is finished Fill out your first and last name and email to save your t…" at bounding box center [473, 218] width 946 height 377
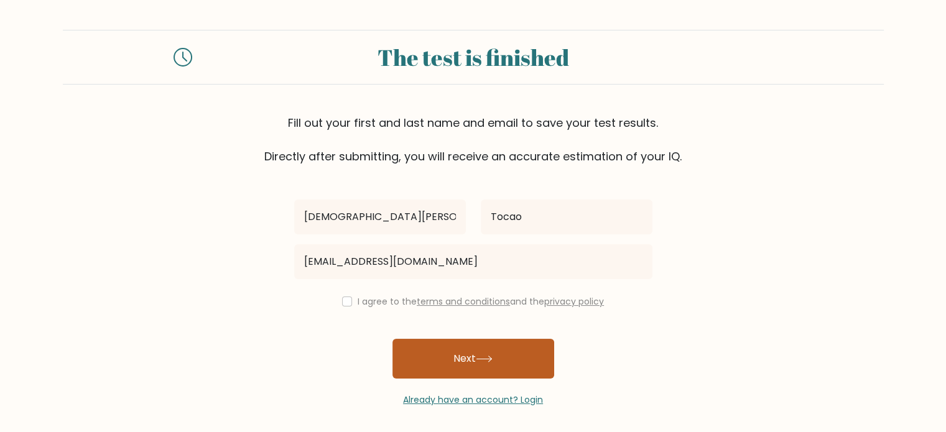
click at [453, 357] on button "Next" at bounding box center [473, 359] width 162 height 40
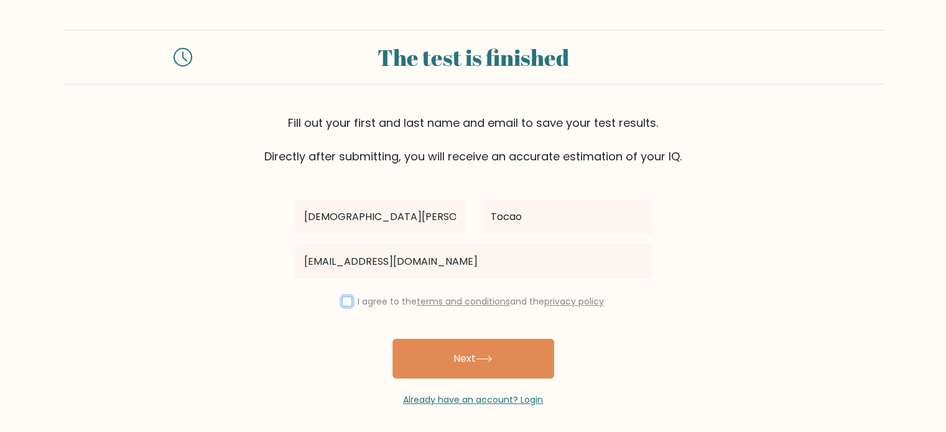
click at [342, 298] on input "checkbox" at bounding box center [347, 302] width 10 height 10
checkbox input "true"
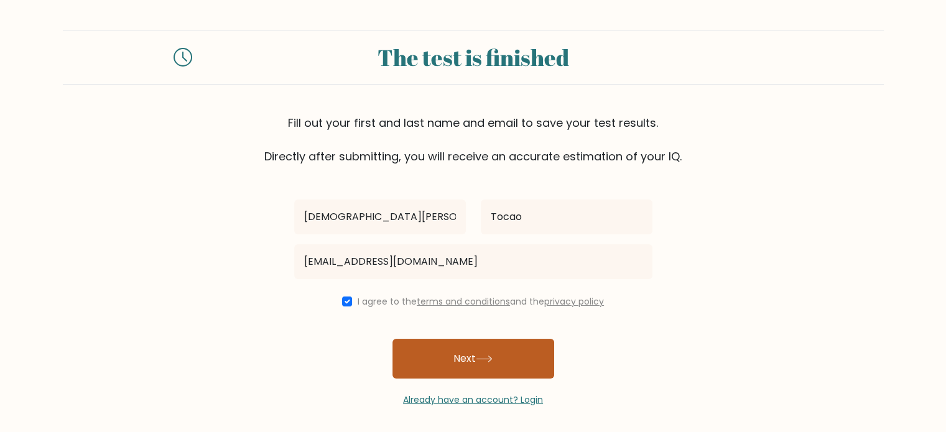
click at [514, 364] on button "Next" at bounding box center [473, 359] width 162 height 40
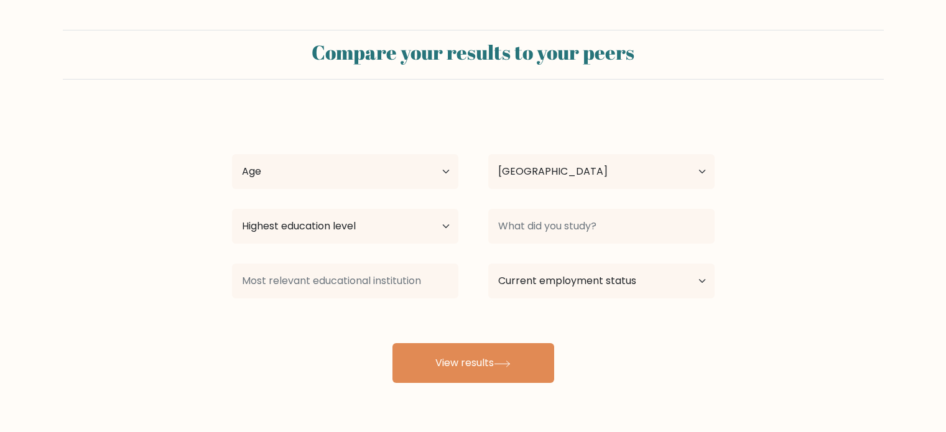
select select "PH"
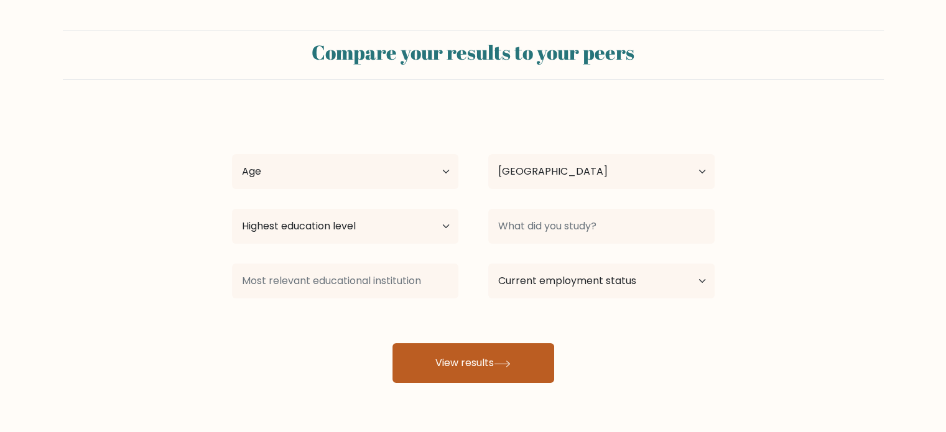
click at [525, 362] on button "View results" at bounding box center [473, 363] width 162 height 40
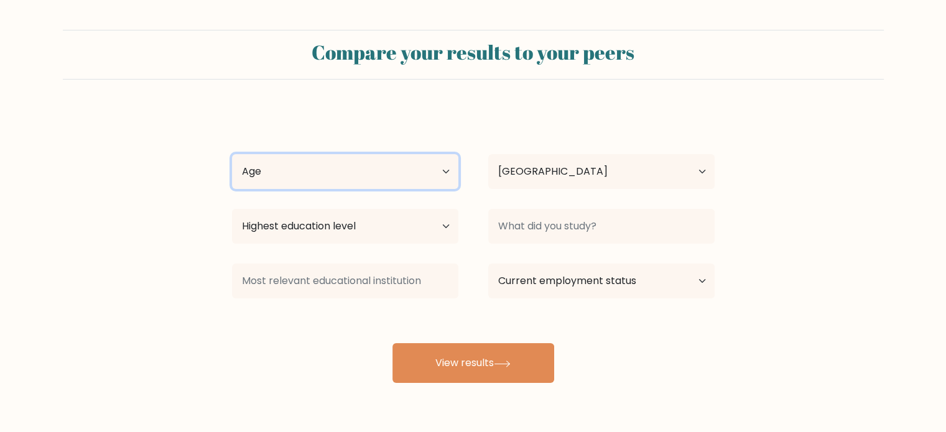
click at [436, 173] on select "Age Under 18 years old 18-24 years old 25-34 years old 35-44 years old 45-54 ye…" at bounding box center [345, 171] width 226 height 35
select select "25_34"
click at [232, 154] on select "Age Under 18 years old 18-24 years old 25-34 years old 35-44 years old 45-54 ye…" at bounding box center [345, 171] width 226 height 35
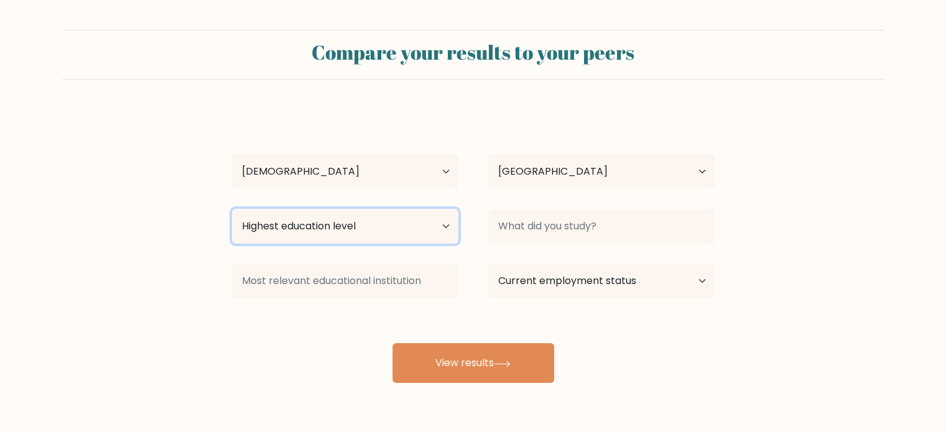
click at [433, 224] on select "Highest education level No schooling Primary Lower Secondary Upper Secondary Oc…" at bounding box center [345, 226] width 226 height 35
select select "upper_secondary"
click at [232, 209] on select "Highest education level No schooling Primary Lower Secondary Upper Secondary Oc…" at bounding box center [345, 226] width 226 height 35
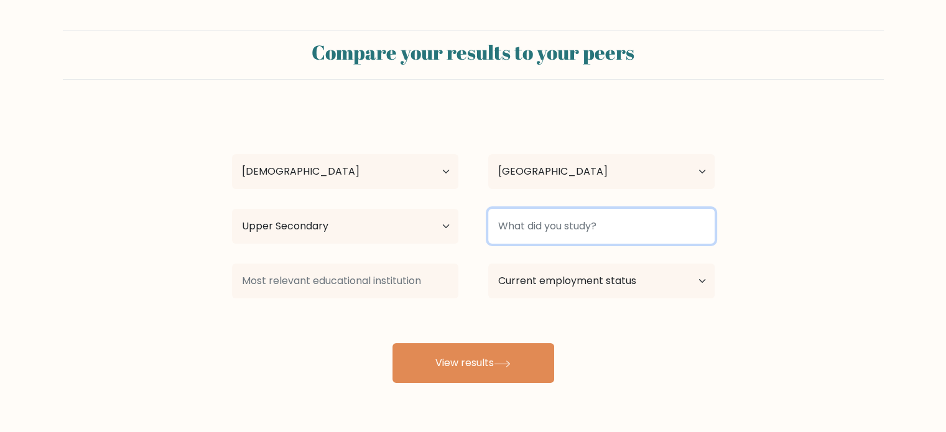
click at [574, 226] on input at bounding box center [601, 226] width 226 height 35
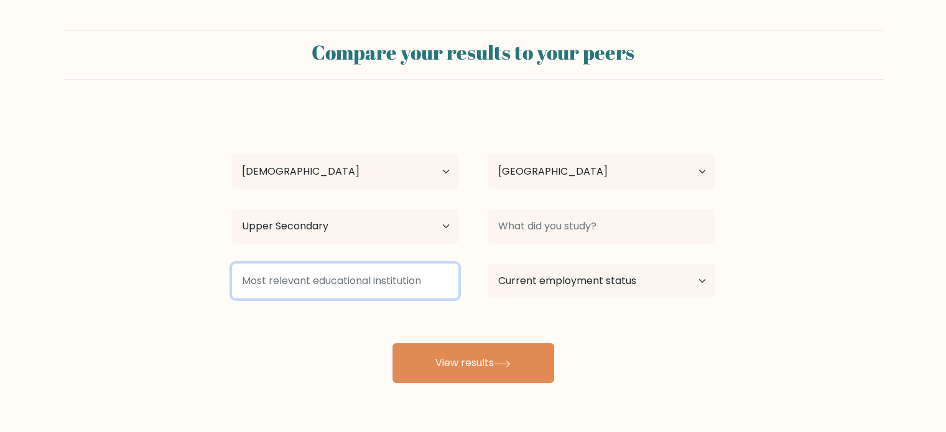
drag, startPoint x: 403, startPoint y: 280, endPoint x: 417, endPoint y: 279, distance: 13.8
click at [403, 280] on input at bounding box center [345, 281] width 226 height 35
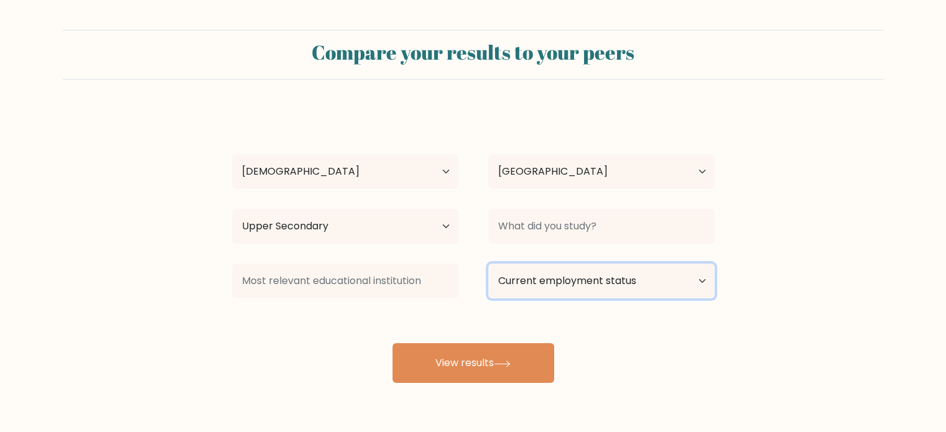
click at [535, 279] on select "Current employment status Employed Student Retired Other / prefer not to answer" at bounding box center [601, 281] width 226 height 35
select select "other"
click at [488, 264] on select "Current employment status Employed Student Retired Other / prefer not to answer" at bounding box center [601, 281] width 226 height 35
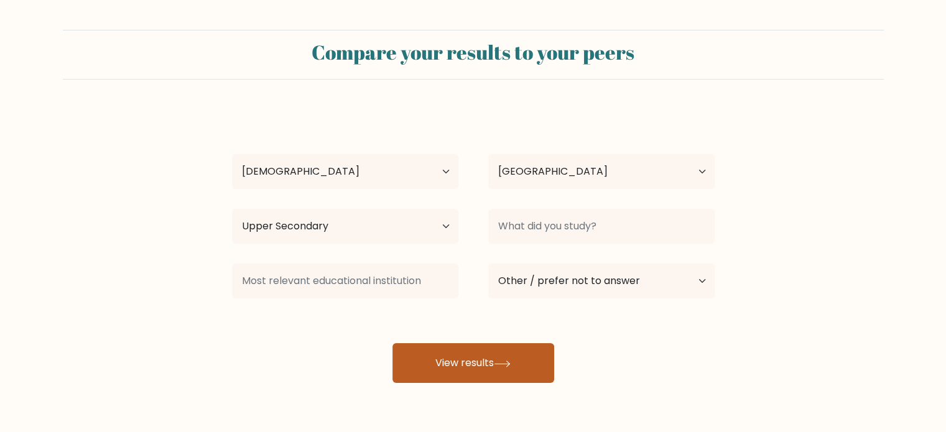
click at [492, 367] on button "View results" at bounding box center [473, 363] width 162 height 40
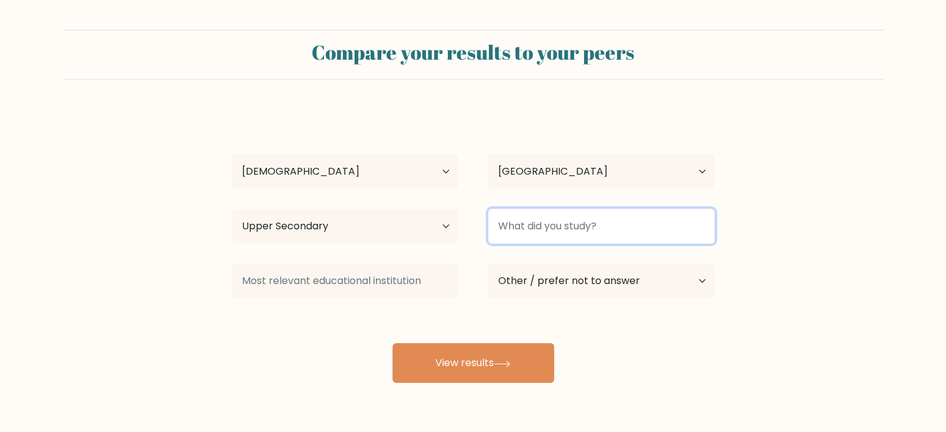
click at [631, 224] on input at bounding box center [601, 226] width 226 height 35
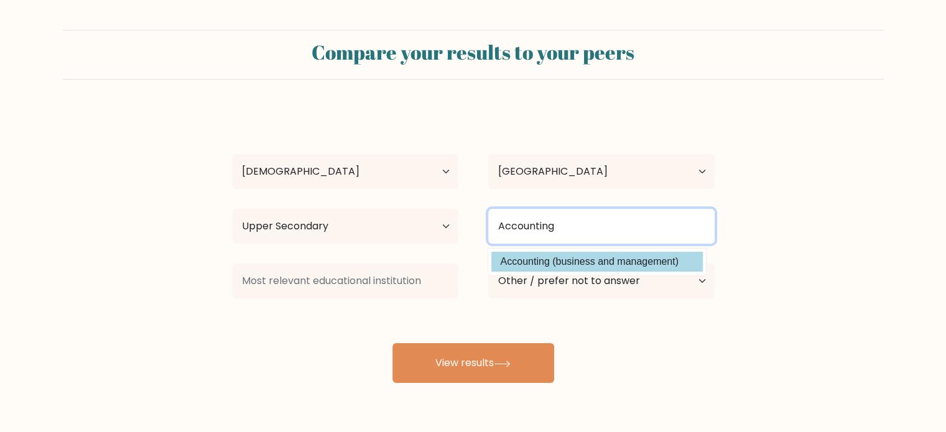
type input "Accounting"
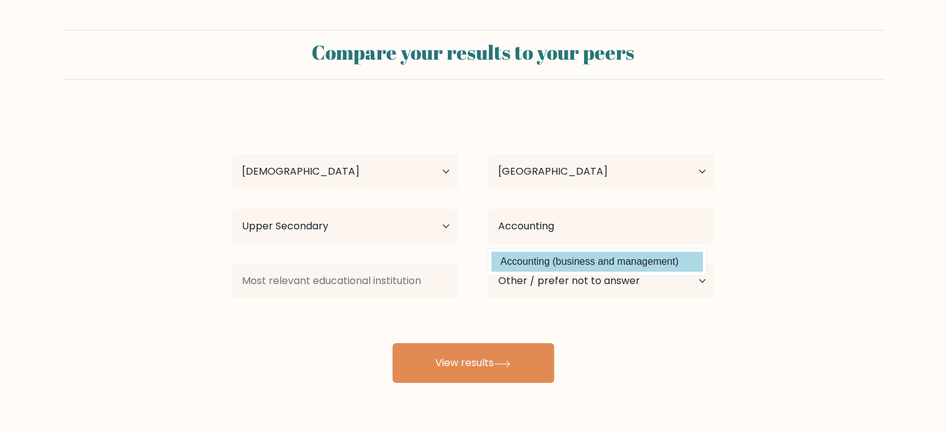
click at [624, 260] on option "Accounting (business and management)" at bounding box center [596, 262] width 211 height 20
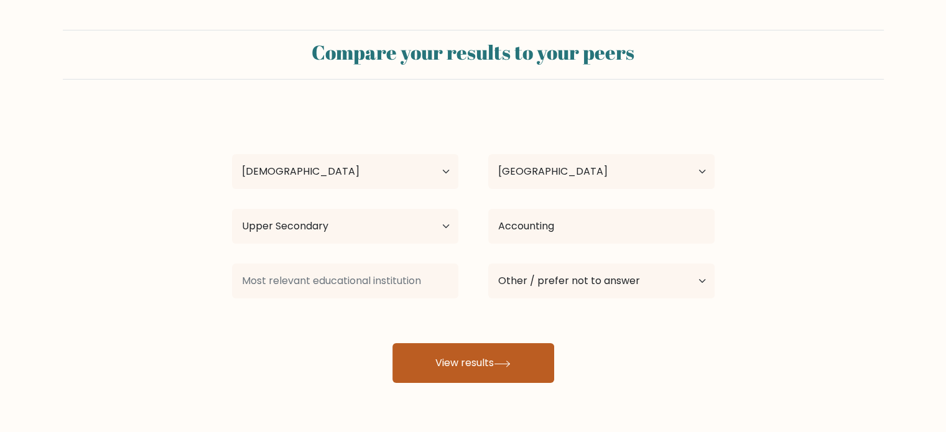
click at [472, 359] on button "View results" at bounding box center [473, 363] width 162 height 40
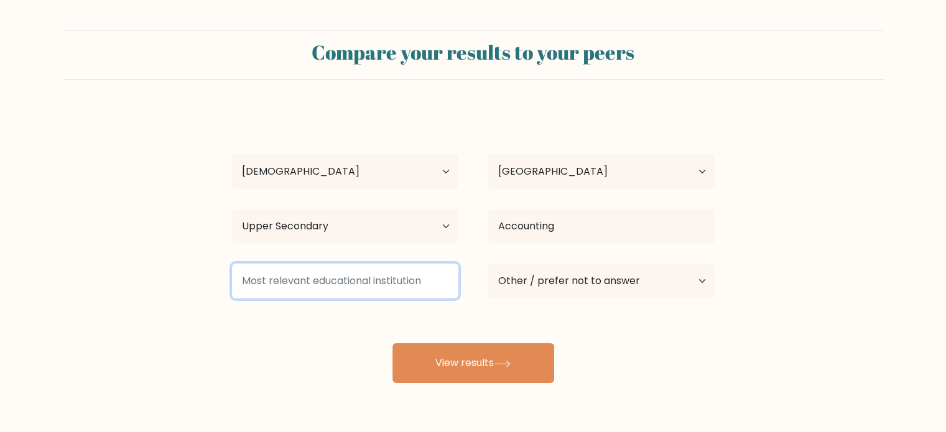
click at [399, 293] on input at bounding box center [345, 281] width 226 height 35
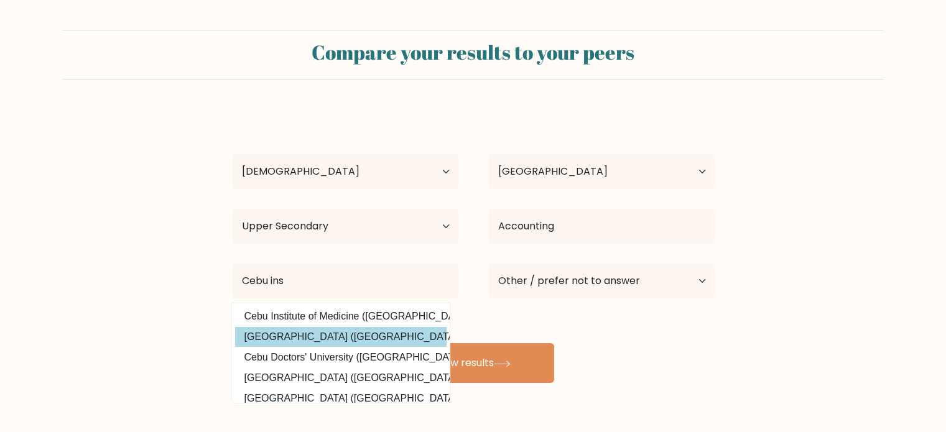
click at [380, 339] on option "Cebu Institute of Technology (Philippines)" at bounding box center [340, 337] width 211 height 20
type input "Cebu Institute of Technology"
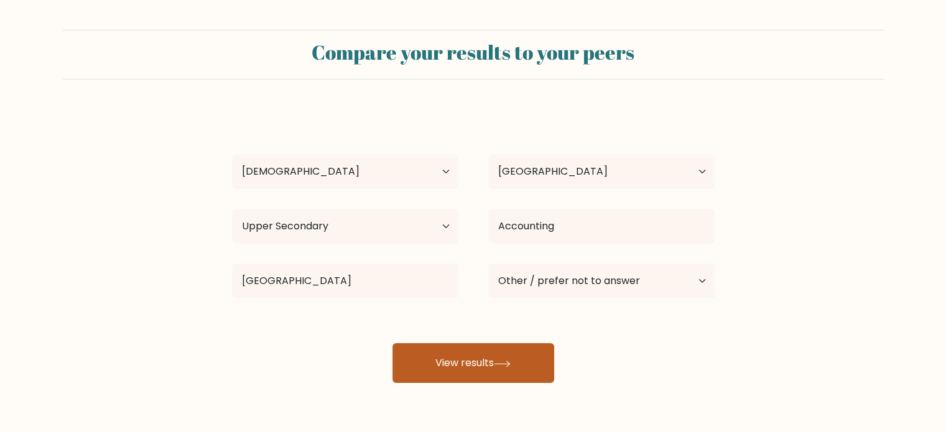
click at [505, 366] on icon at bounding box center [502, 364] width 17 height 7
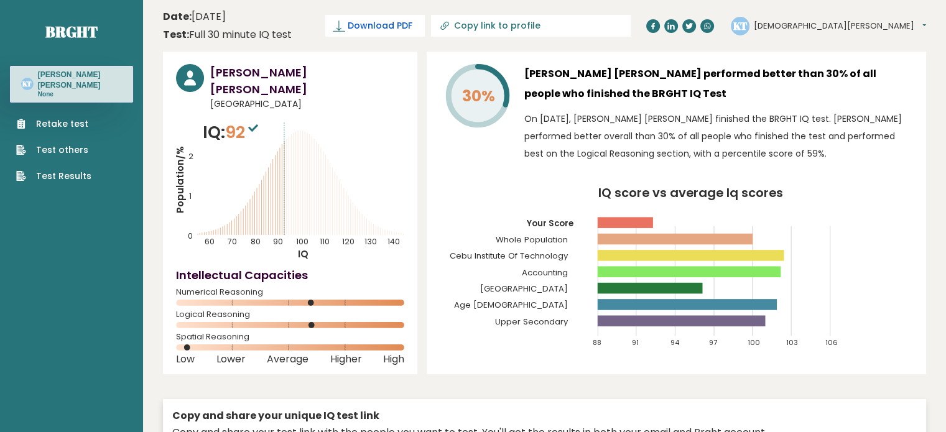
click at [412, 27] on span "Download PDF" at bounding box center [380, 25] width 65 height 13
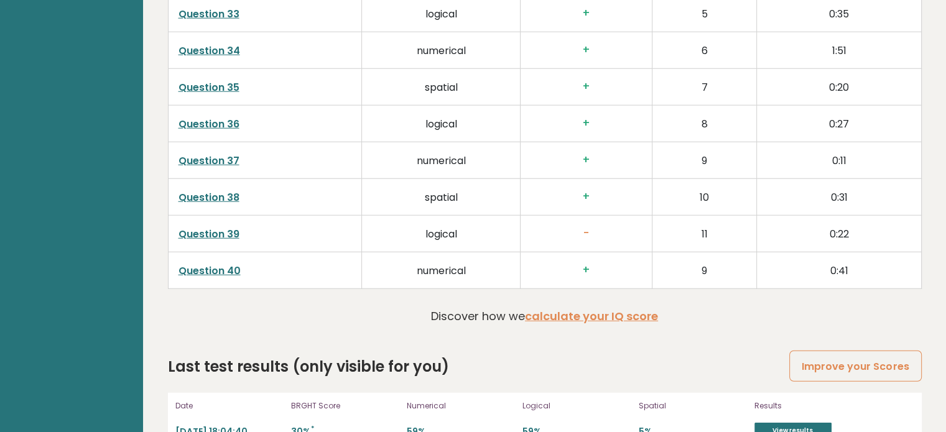
scroll to position [3254, 0]
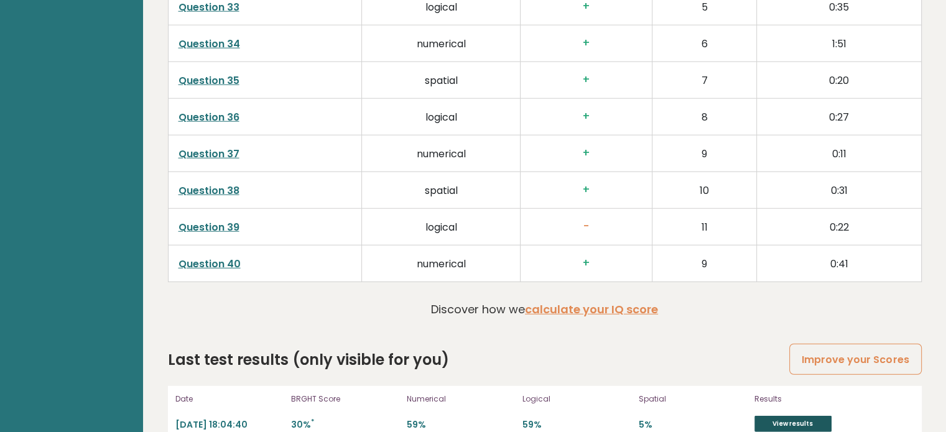
click at [794, 416] on link "View results" at bounding box center [792, 424] width 77 height 16
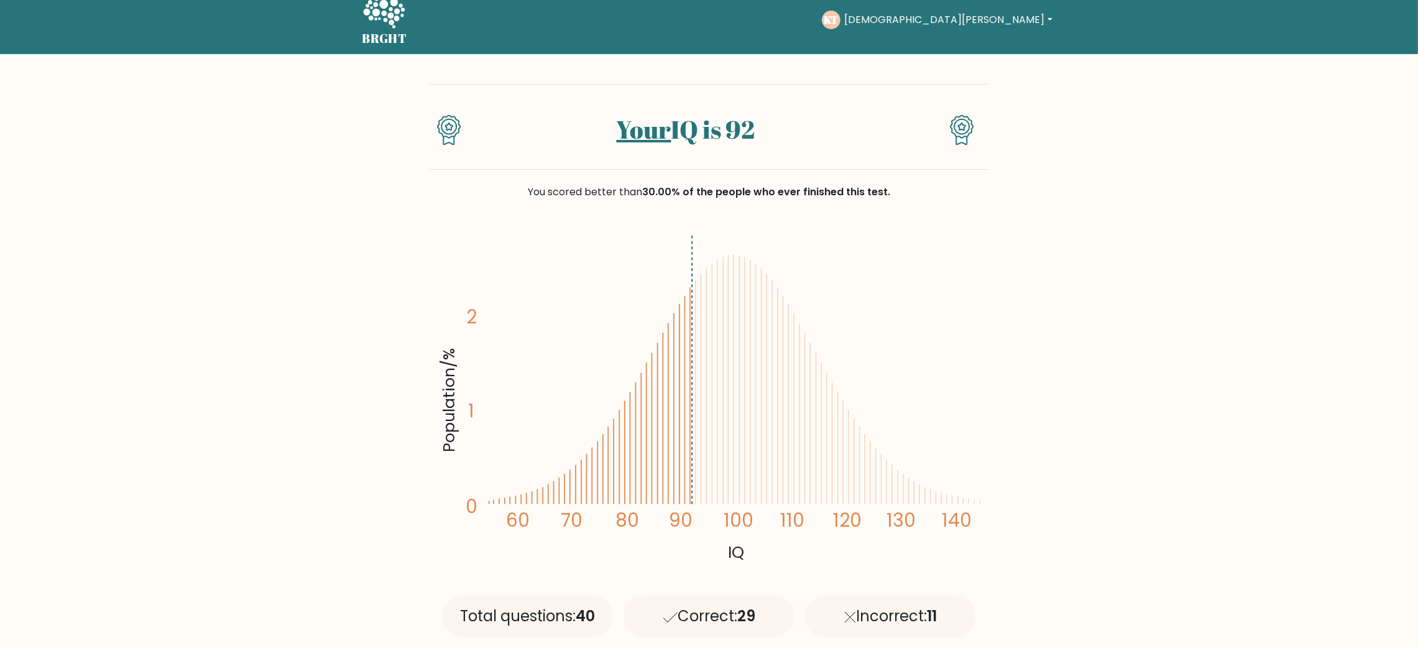
scroll to position [10, 0]
